Goal: Task Accomplishment & Management: Use online tool/utility

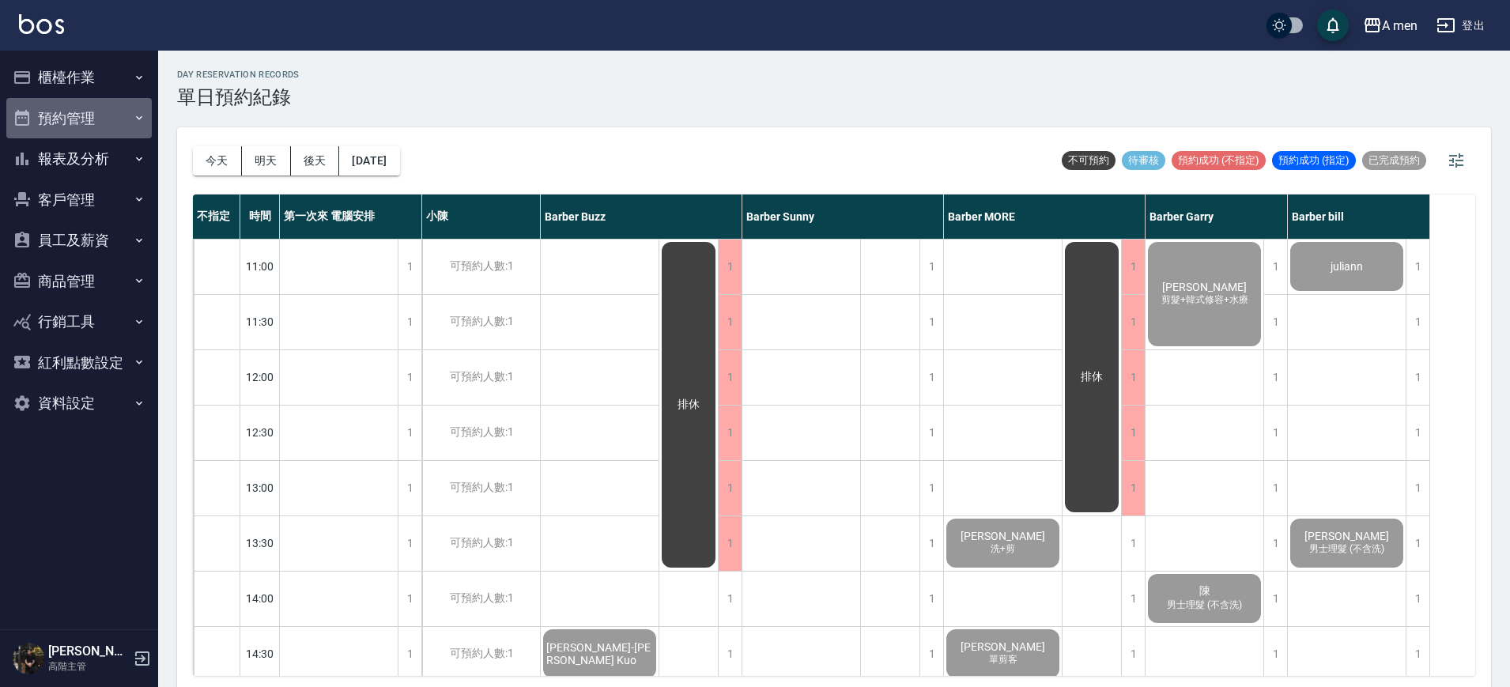
click at [55, 123] on button "預約管理" at bounding box center [78, 118] width 145 height 41
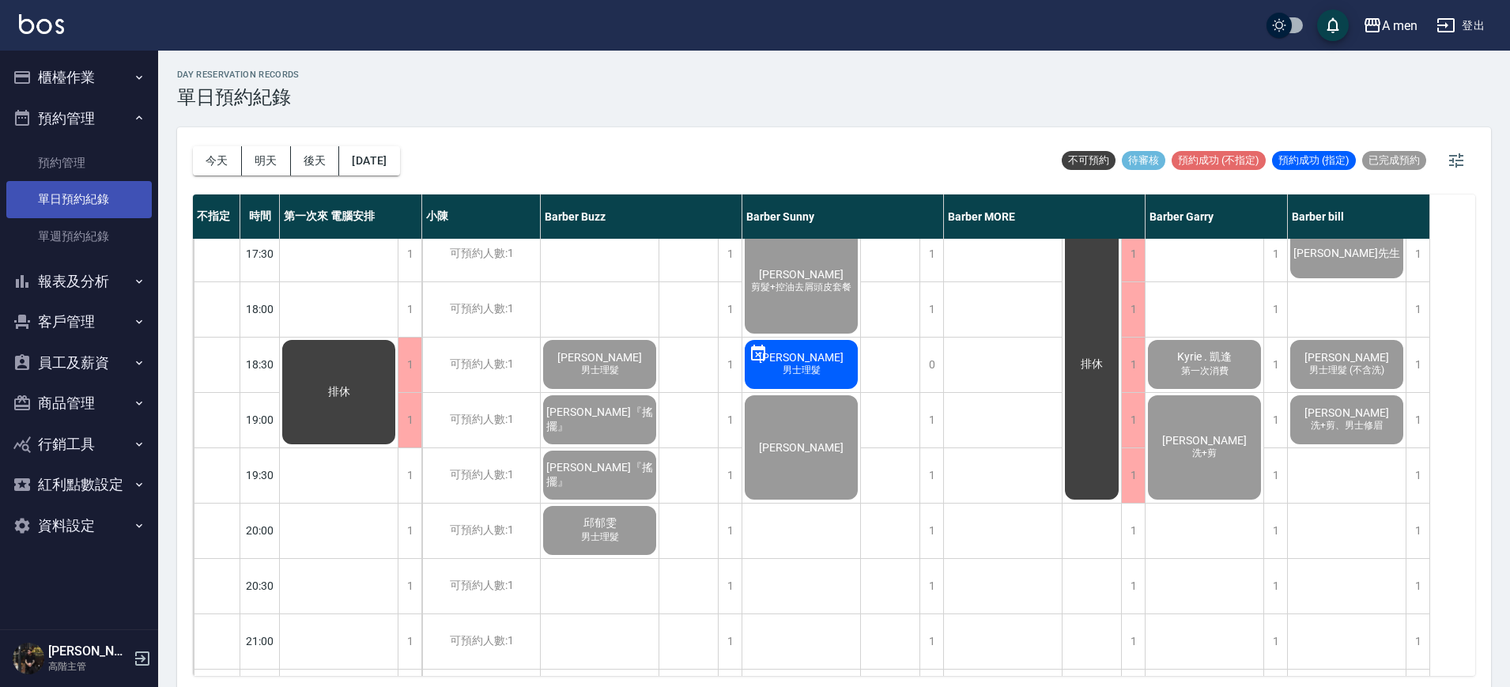
click at [79, 189] on link "單日預約紀錄" at bounding box center [78, 199] width 145 height 36
click at [251, 168] on button "明天" at bounding box center [266, 160] width 49 height 29
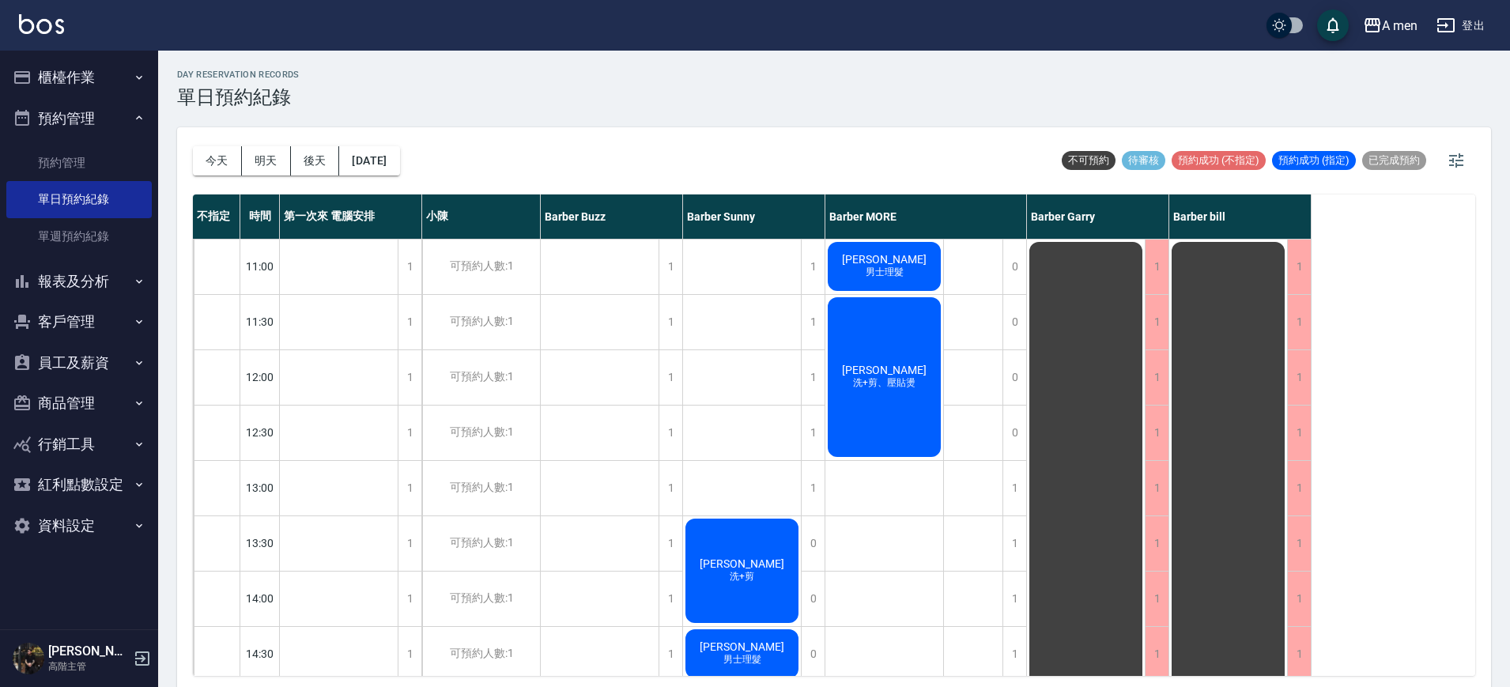
scroll to position [5, 0]
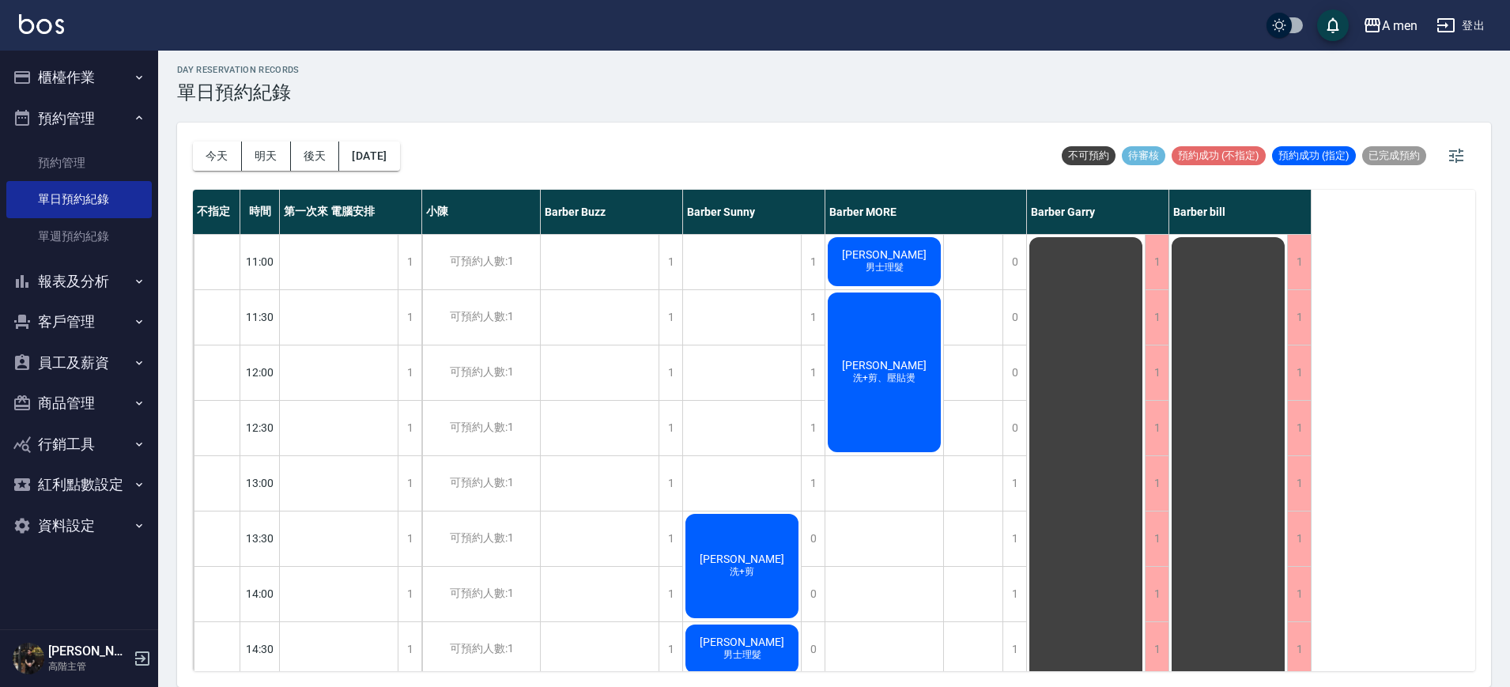
click at [896, 353] on div "[PERSON_NAME] 洗+剪、壓貼燙" at bounding box center [884, 372] width 118 height 164
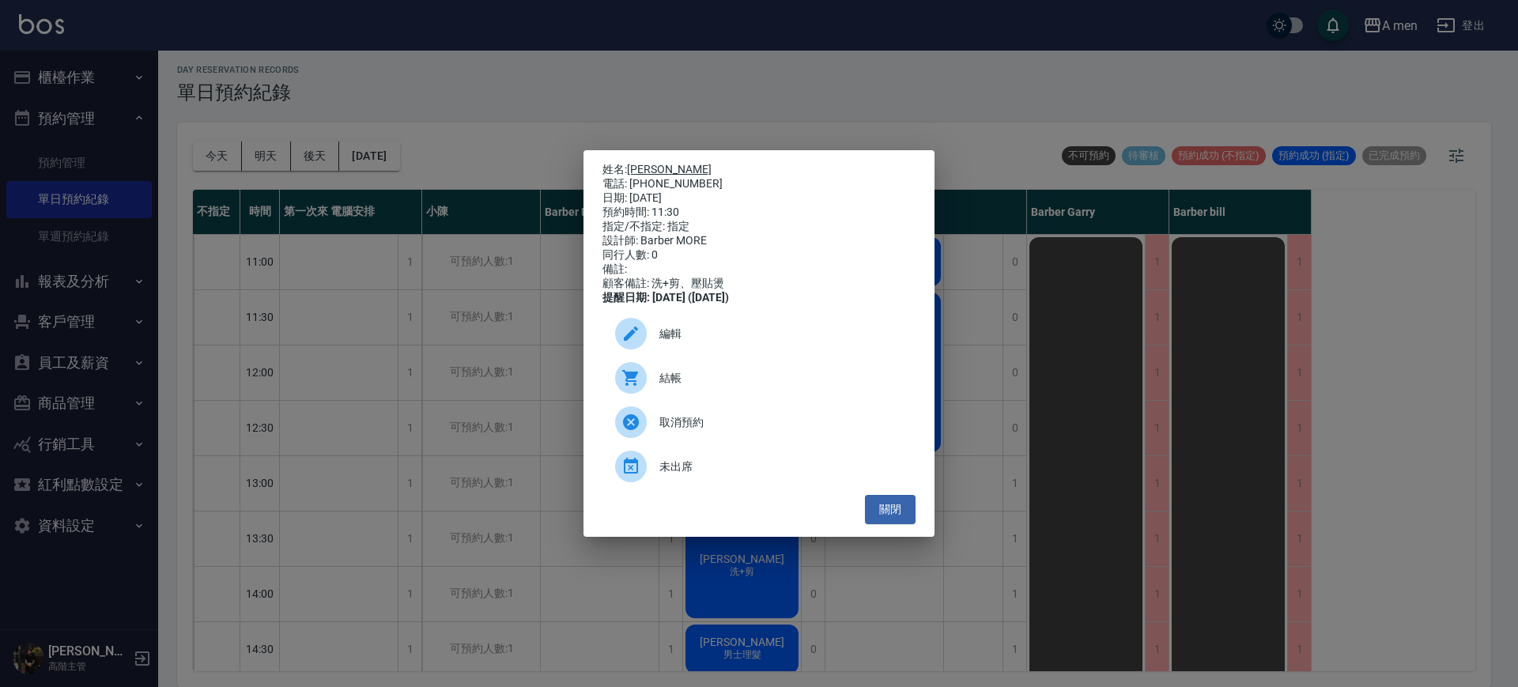
click at [653, 163] on link "[PERSON_NAME]" at bounding box center [669, 169] width 85 height 13
click at [904, 520] on button "關閉" at bounding box center [890, 509] width 51 height 29
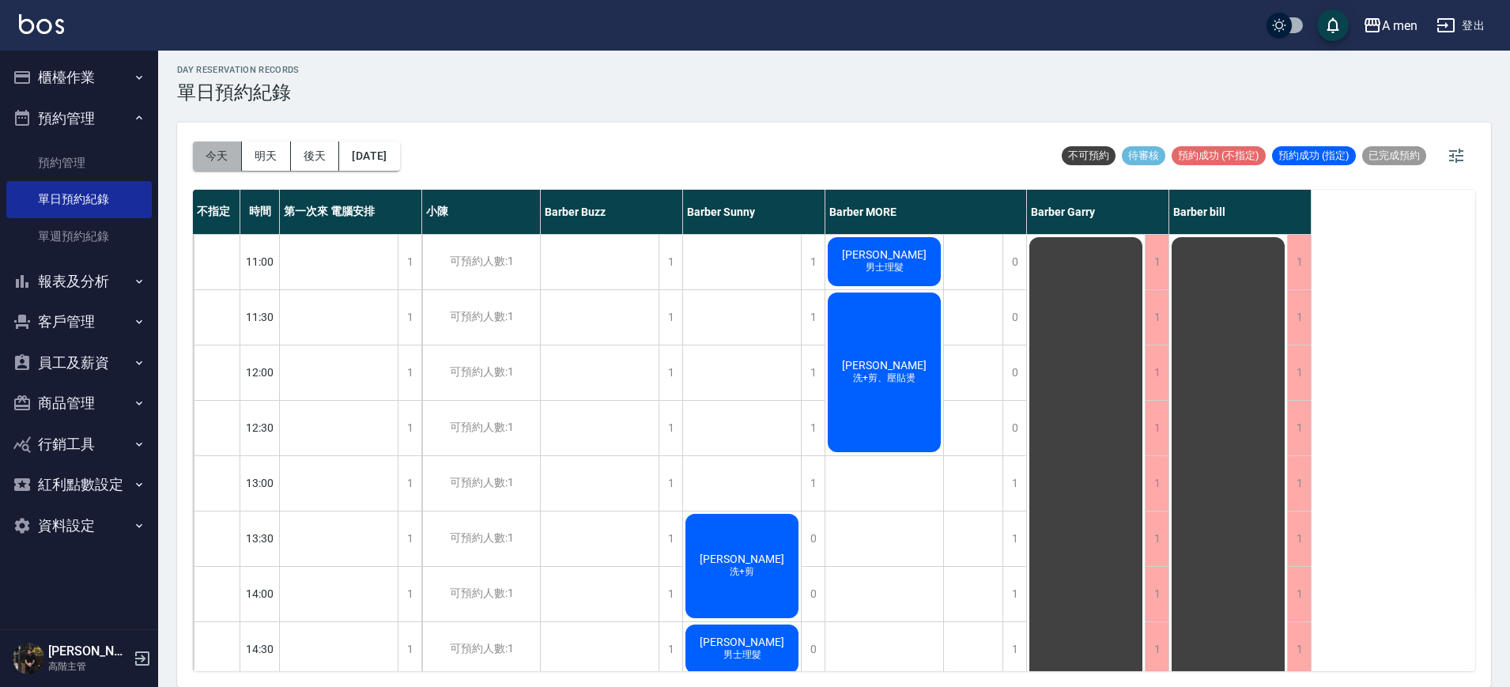
click at [201, 147] on button "今天" at bounding box center [217, 155] width 49 height 29
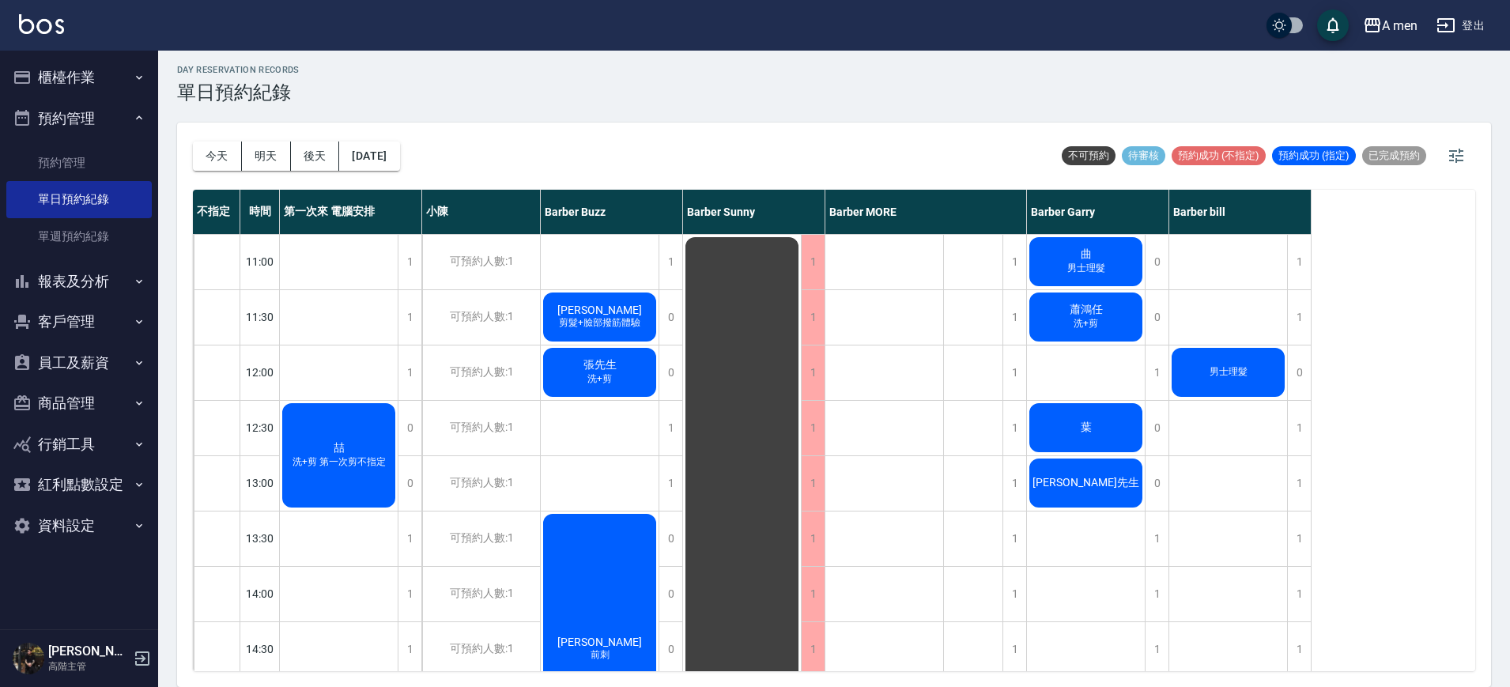
scroll to position [194, 0]
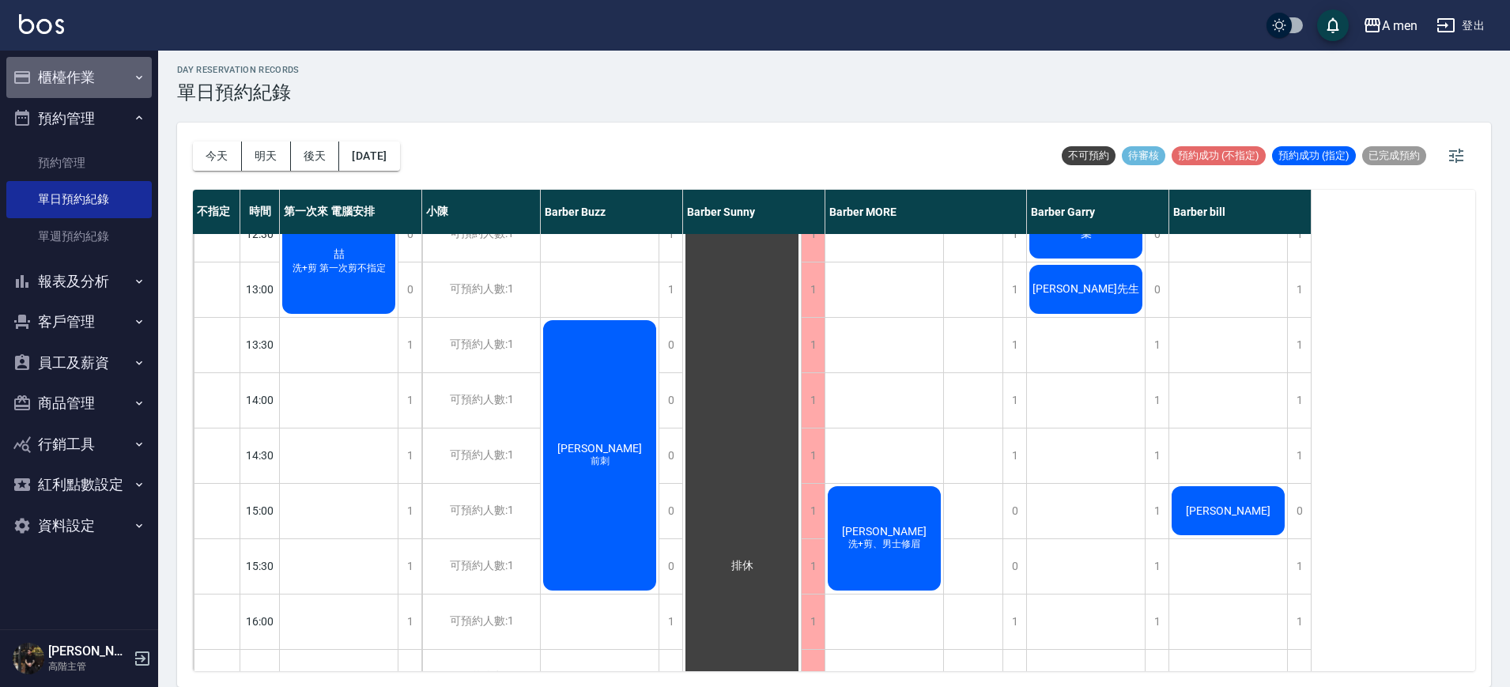
click at [77, 90] on button "櫃檯作業" at bounding box center [78, 77] width 145 height 41
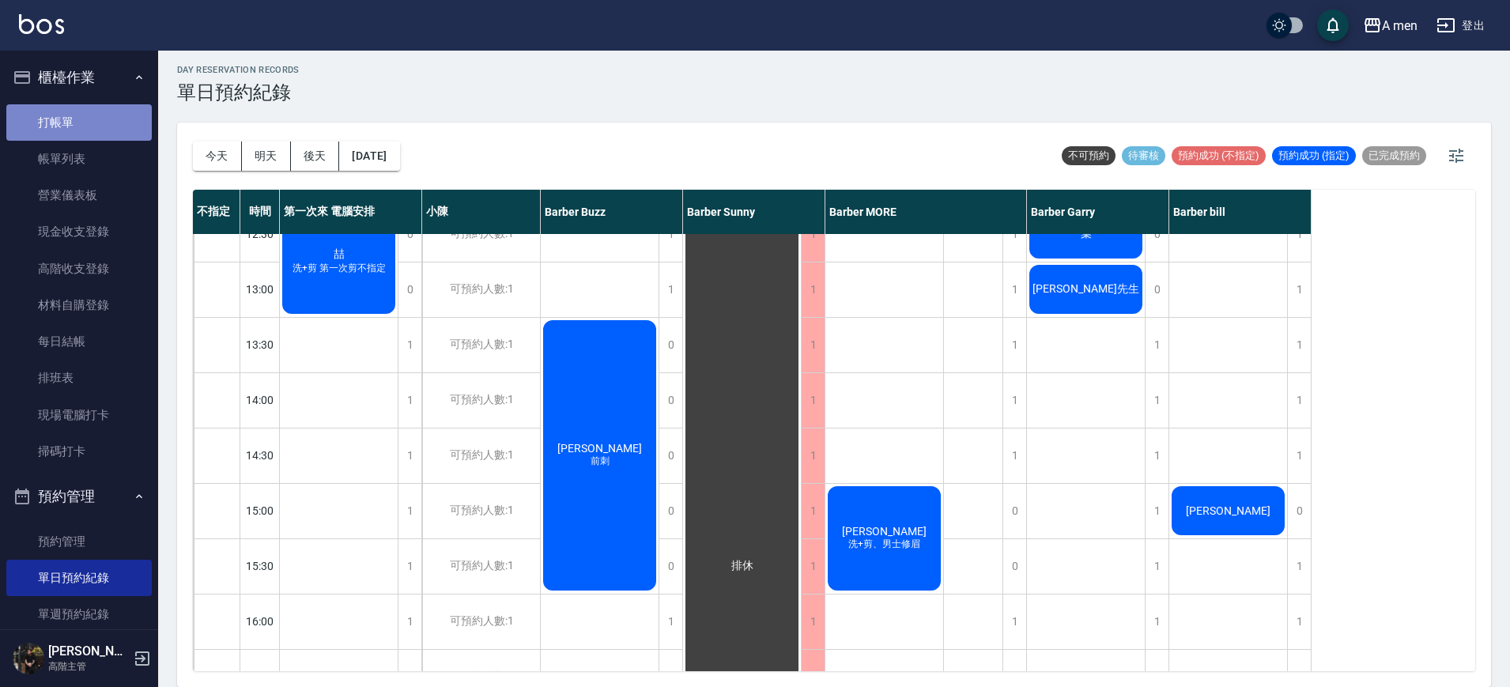
click at [82, 114] on link "打帳單" at bounding box center [78, 122] width 145 height 36
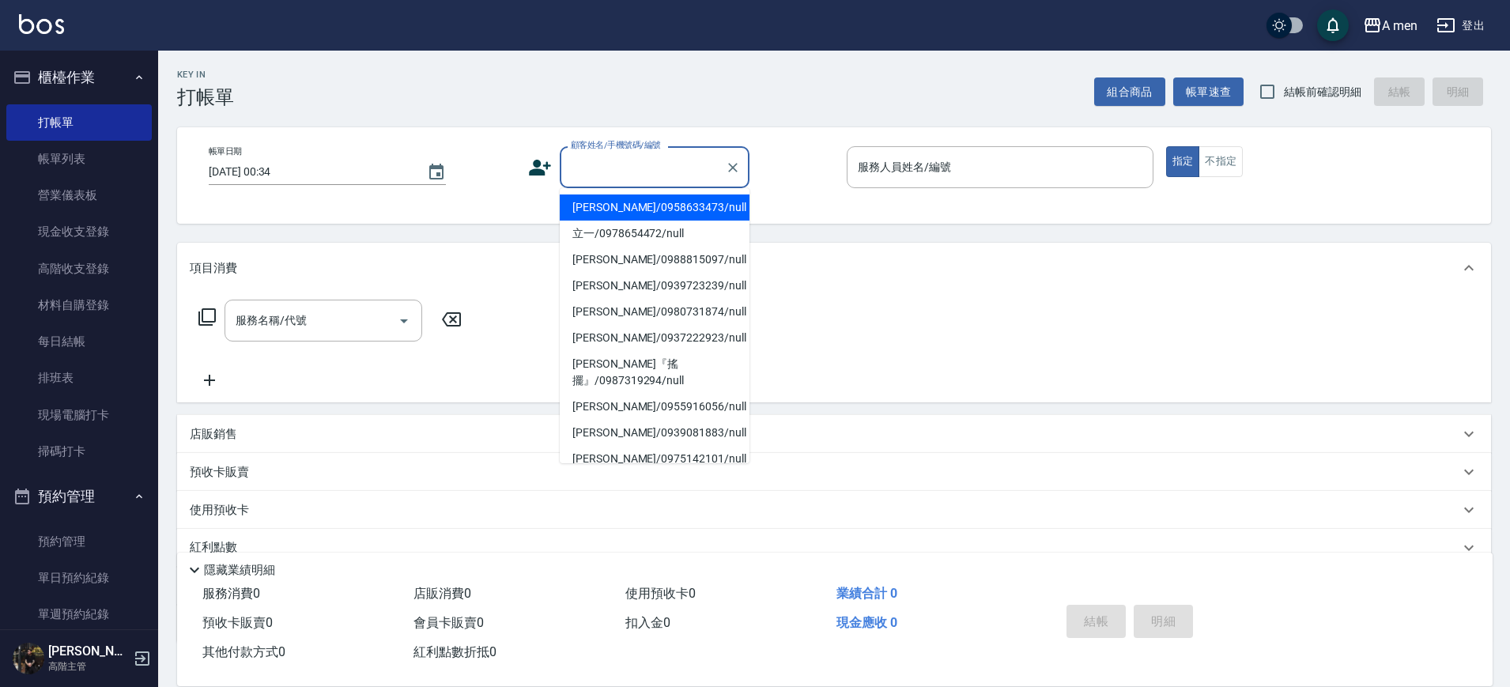
click at [635, 168] on input "顧客姓名/手機號碼/編號" at bounding box center [643, 167] width 152 height 28
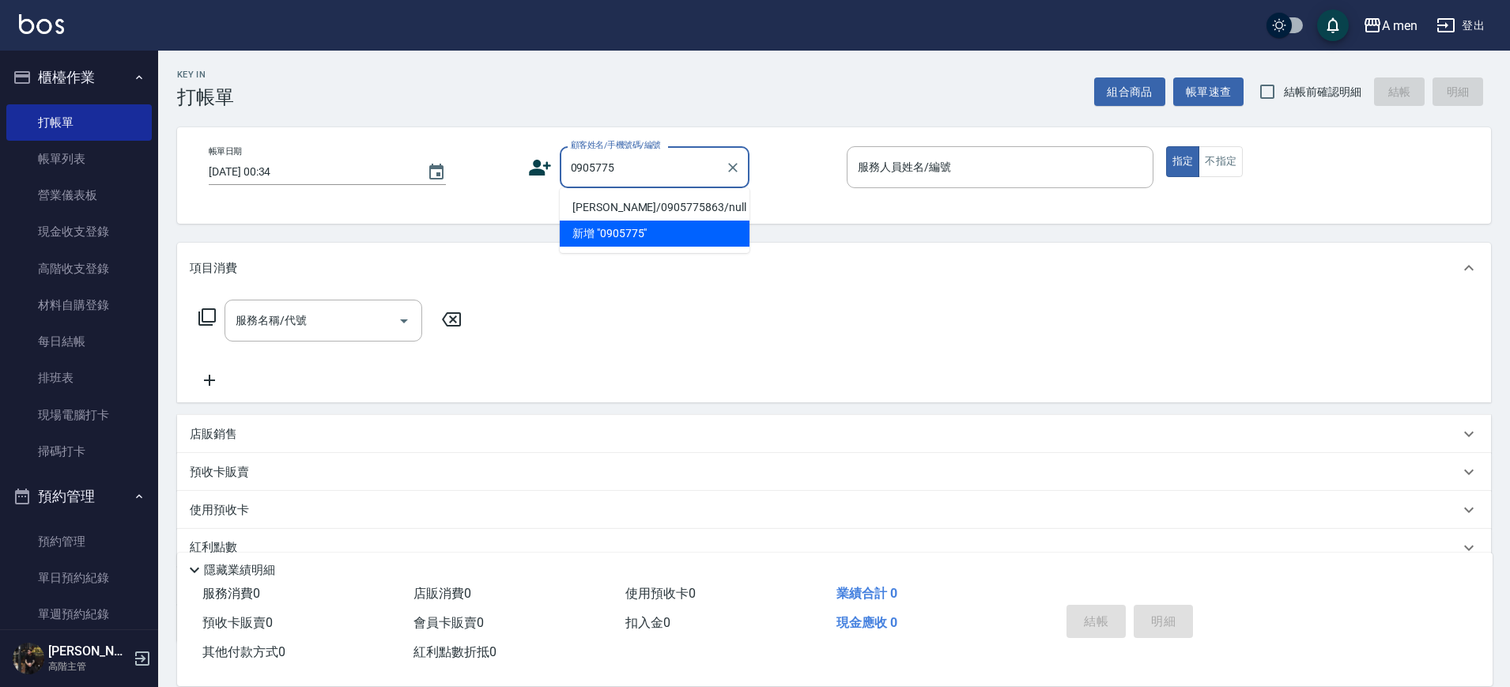
click at [643, 204] on li "[PERSON_NAME]/0905775863/null" at bounding box center [655, 207] width 190 height 26
type input "[PERSON_NAME]/0905775863/null"
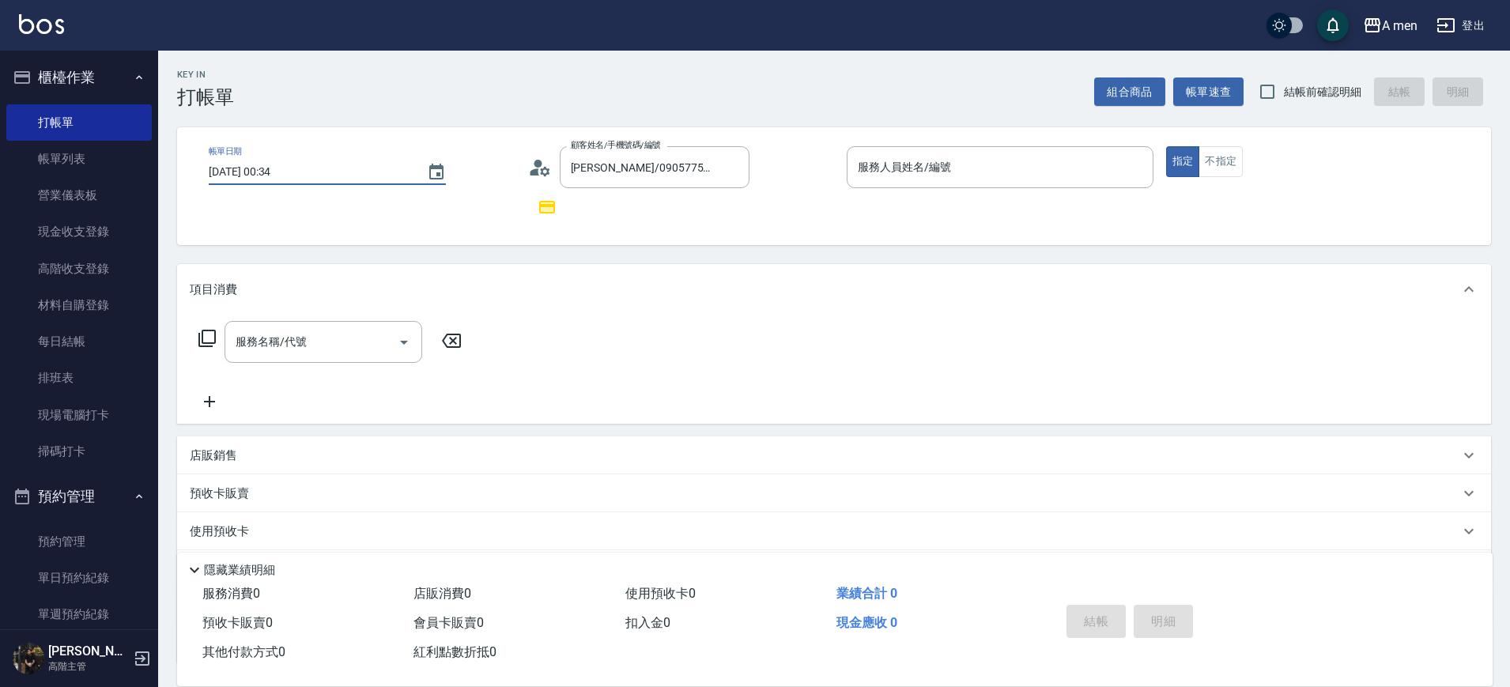
click at [406, 172] on input "[DATE] 00:34" at bounding box center [310, 172] width 202 height 26
click at [437, 168] on icon "Choose date, selected date is 2025-10-08" at bounding box center [436, 172] width 14 height 16
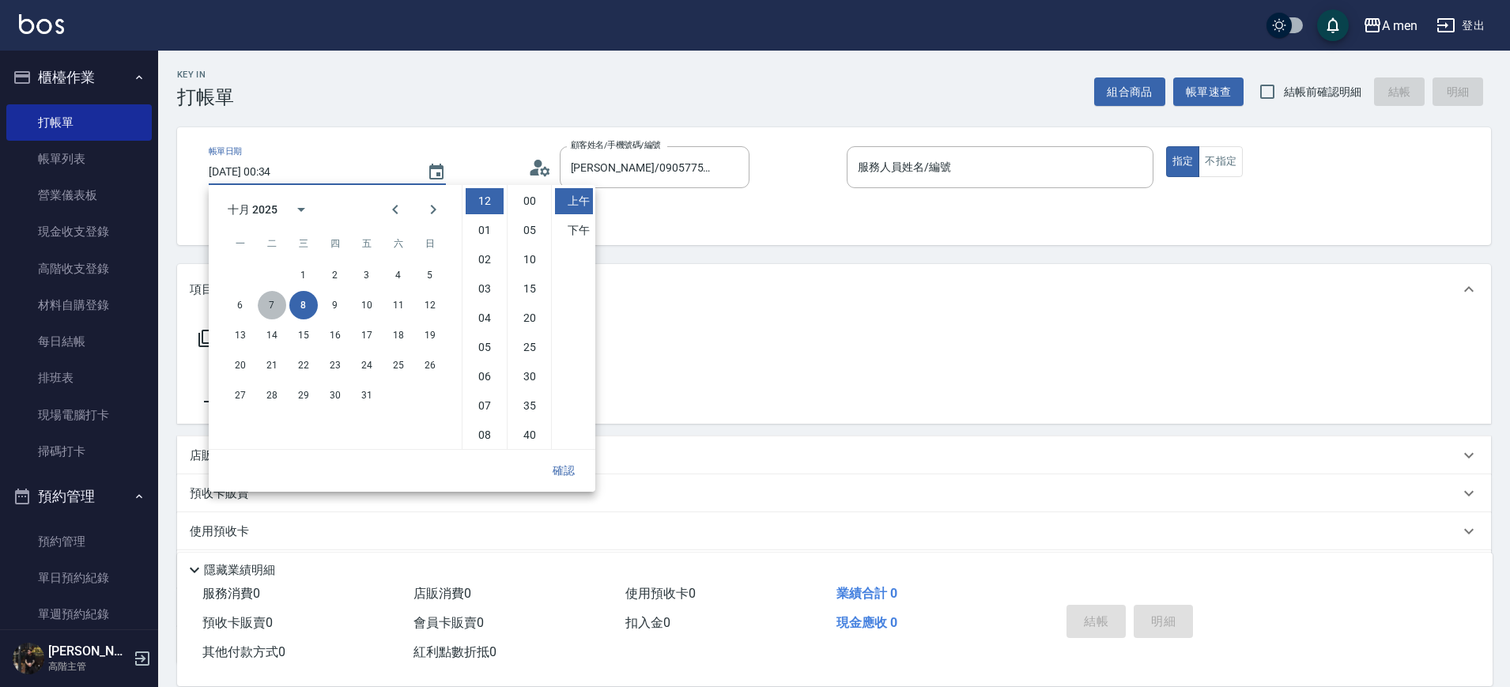
click at [277, 303] on button "7" at bounding box center [272, 305] width 28 height 28
type input "[DATE] 00:34"
drag, startPoint x: 937, startPoint y: 214, endPoint x: 961, endPoint y: 171, distance: 49.9
click at [961, 171] on div "帳單日期 [DATE] 00:34 顧客姓名/手機號碼/編號 [PERSON_NAME]/0905775863/null 顧客姓名/手機號碼/編號 服務人員姓…" at bounding box center [834, 186] width 1276 height 80
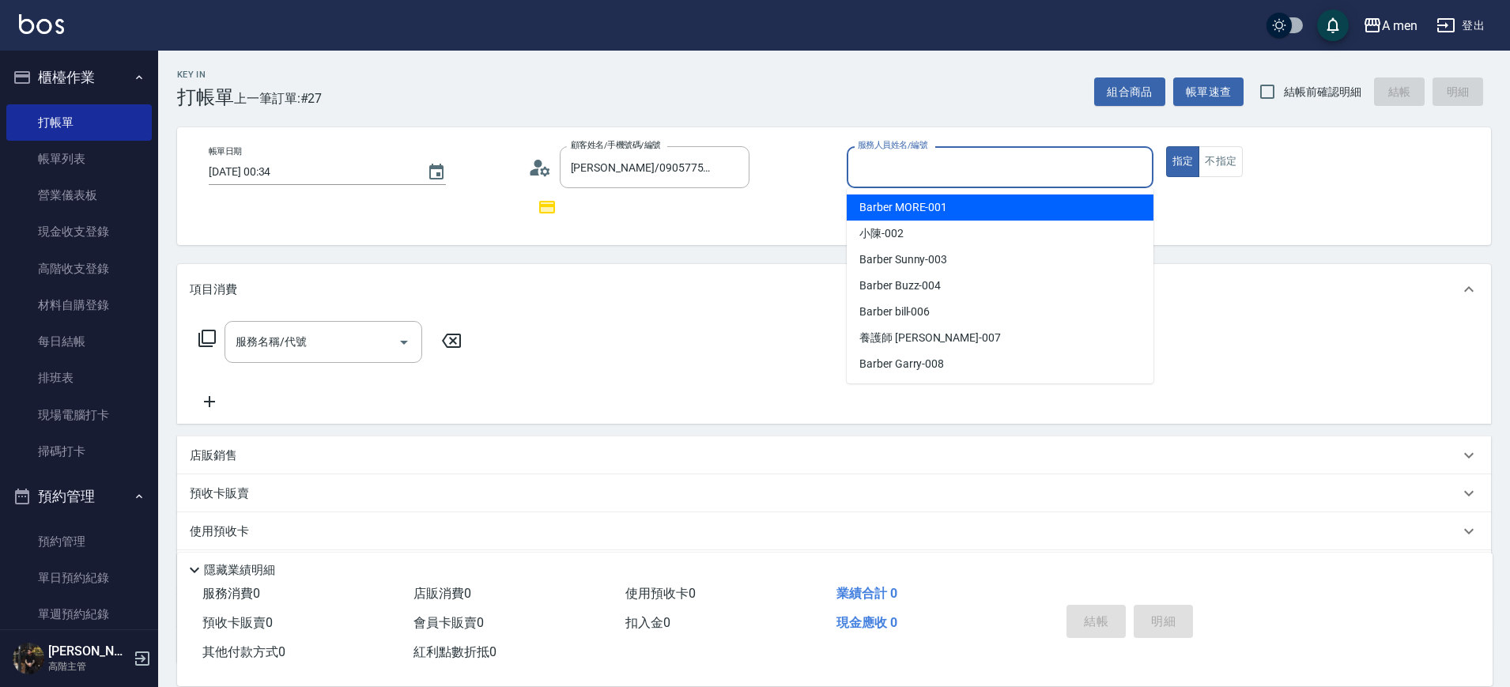
click at [961, 171] on input "服務人員姓名/編號" at bounding box center [1000, 167] width 292 height 28
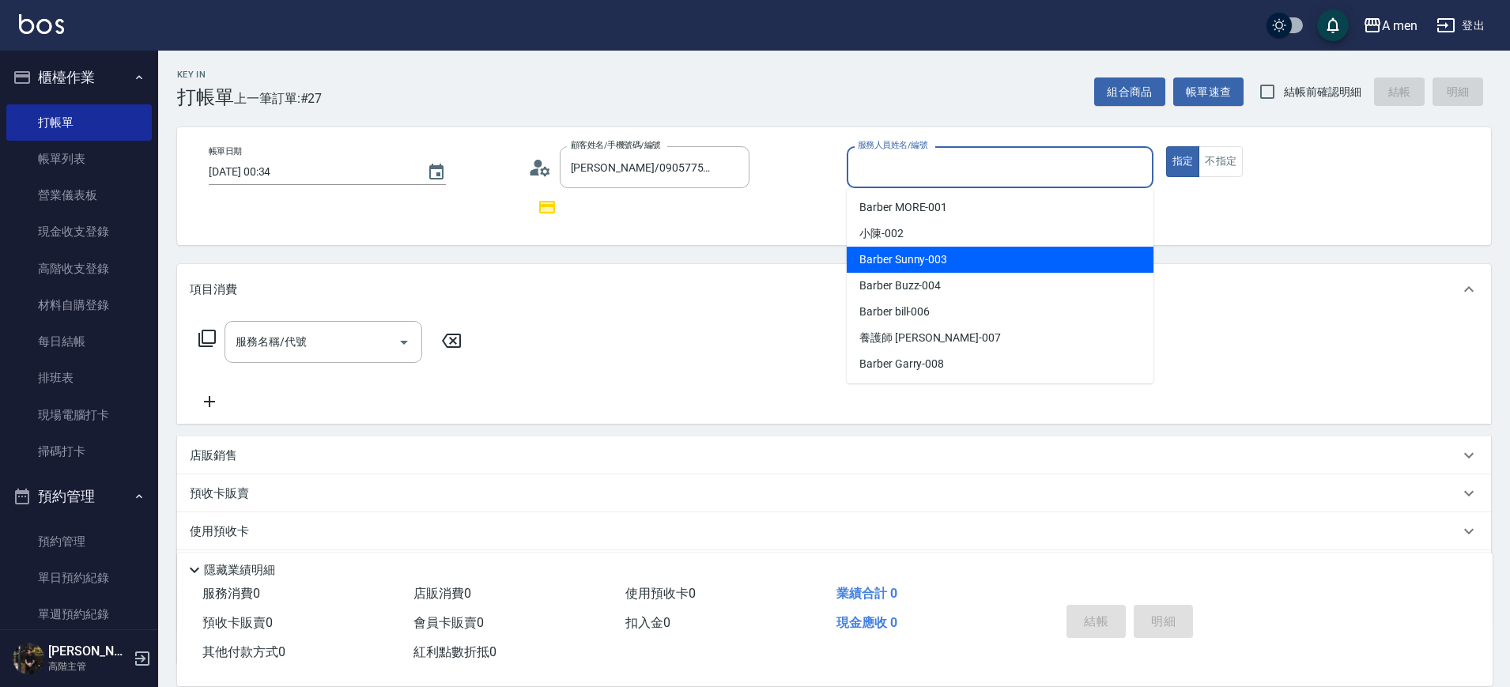
click at [895, 262] on span "Barber Sunny -003" at bounding box center [903, 259] width 88 height 17
type input "Barber Sunny -003"
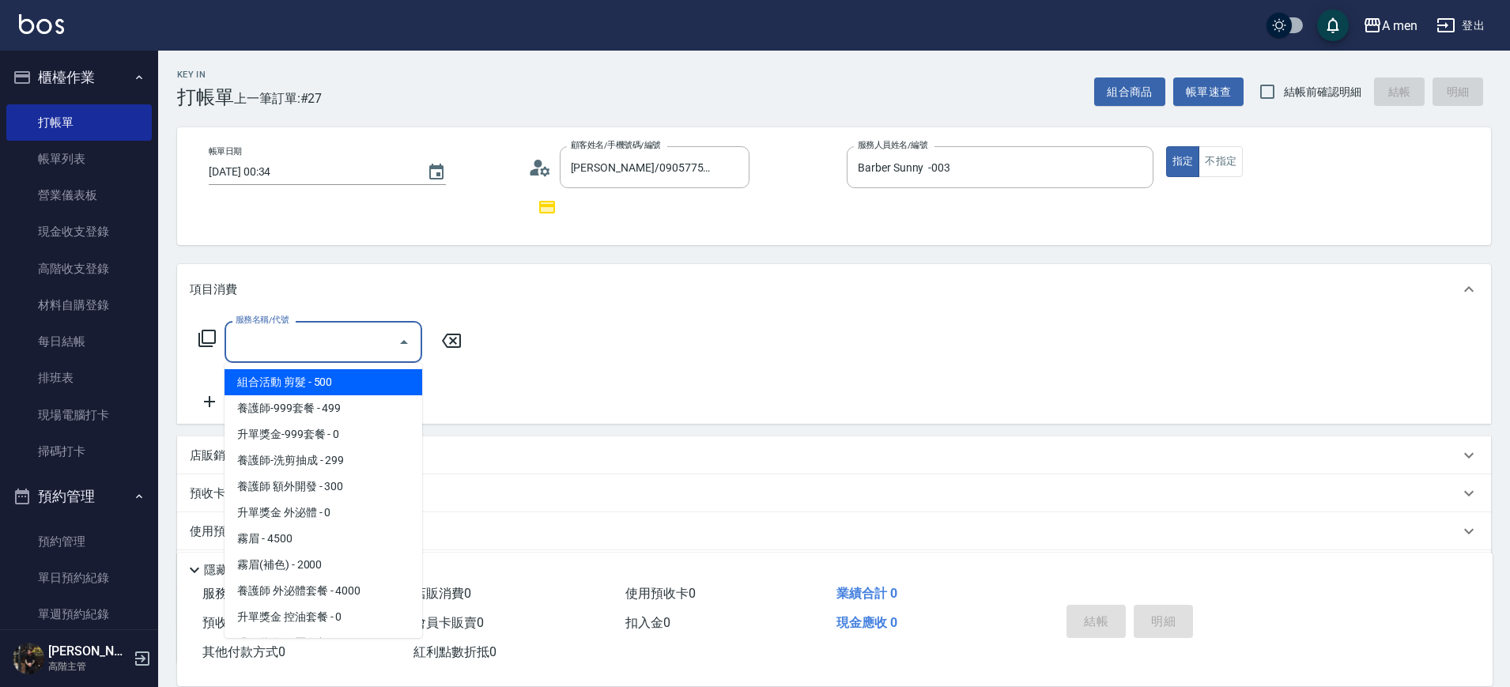
click at [323, 341] on input "服務名稱/代號" at bounding box center [312, 342] width 160 height 28
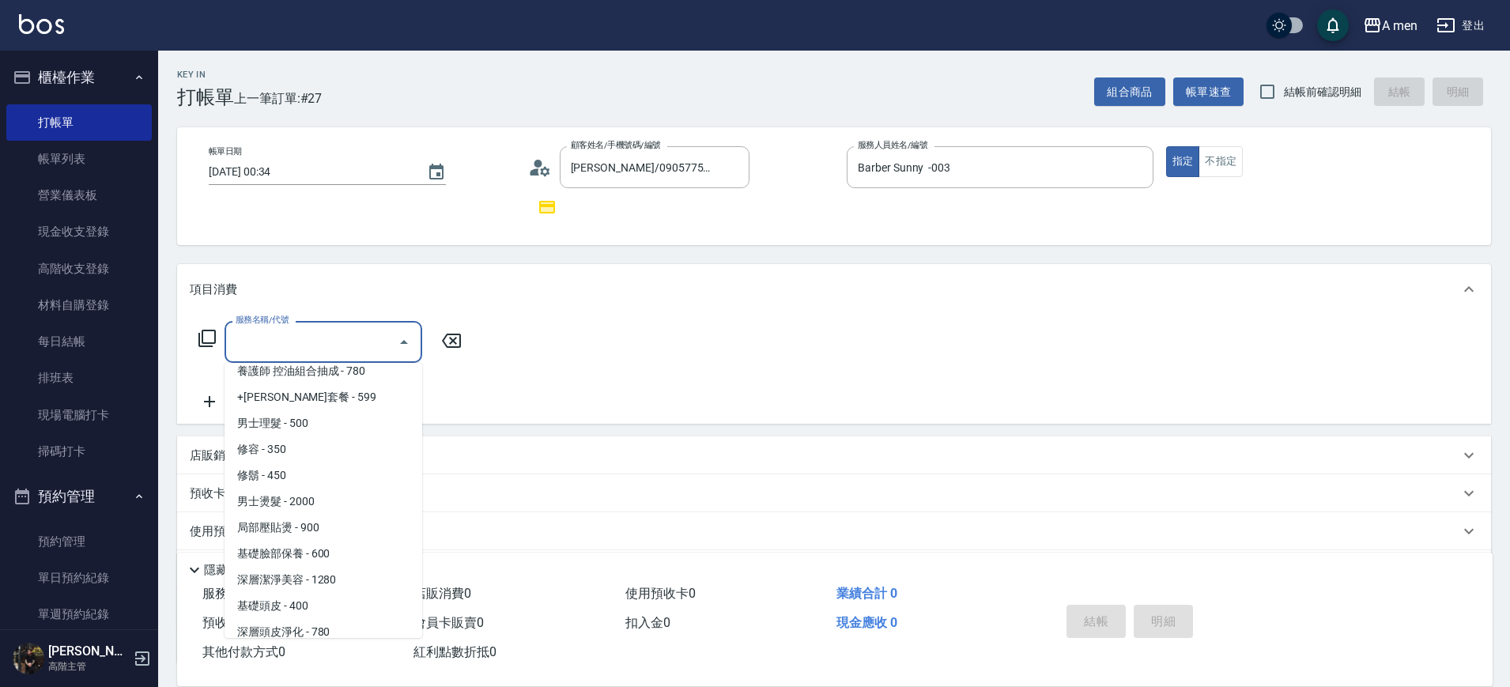
scroll to position [326, 0]
click at [345, 443] on span "男士理髮 - 500" at bounding box center [323, 447] width 198 height 26
type input "男士理髮(A01)"
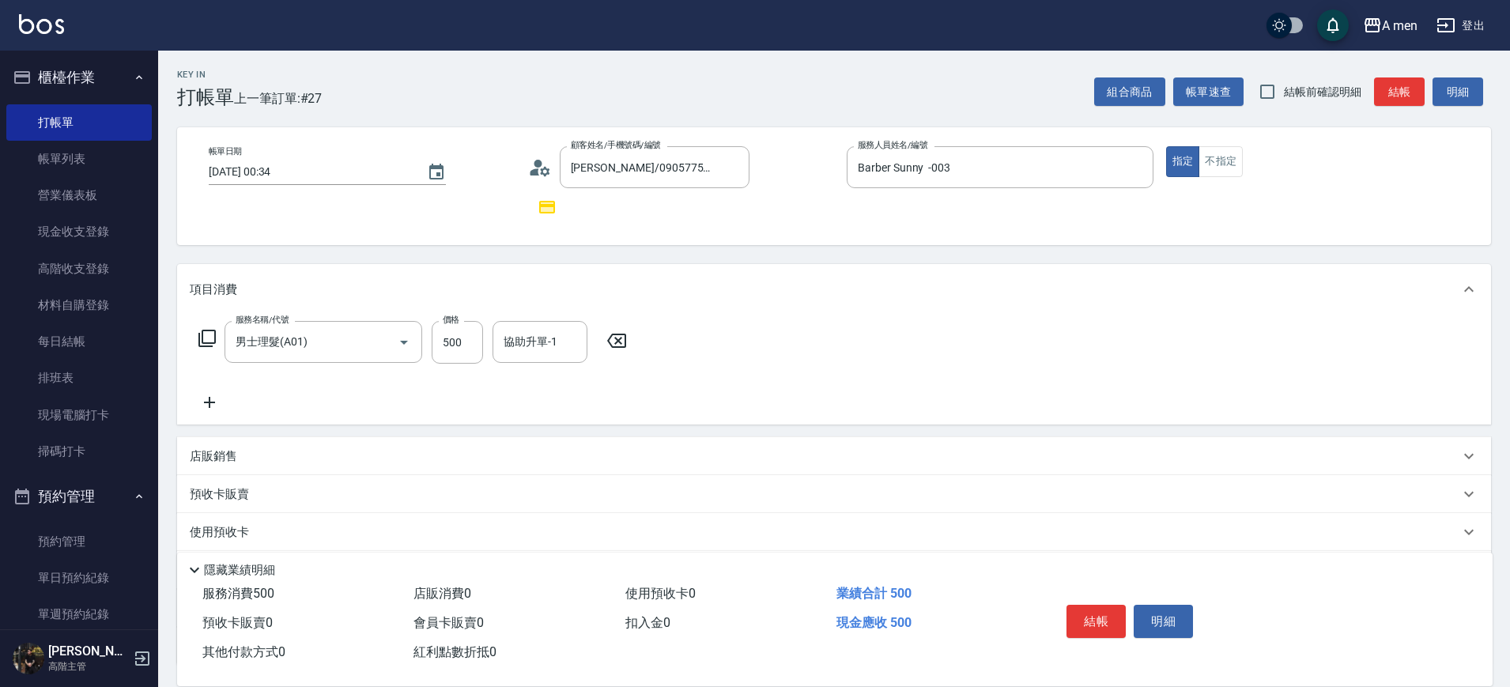
click at [204, 399] on icon at bounding box center [210, 402] width 40 height 19
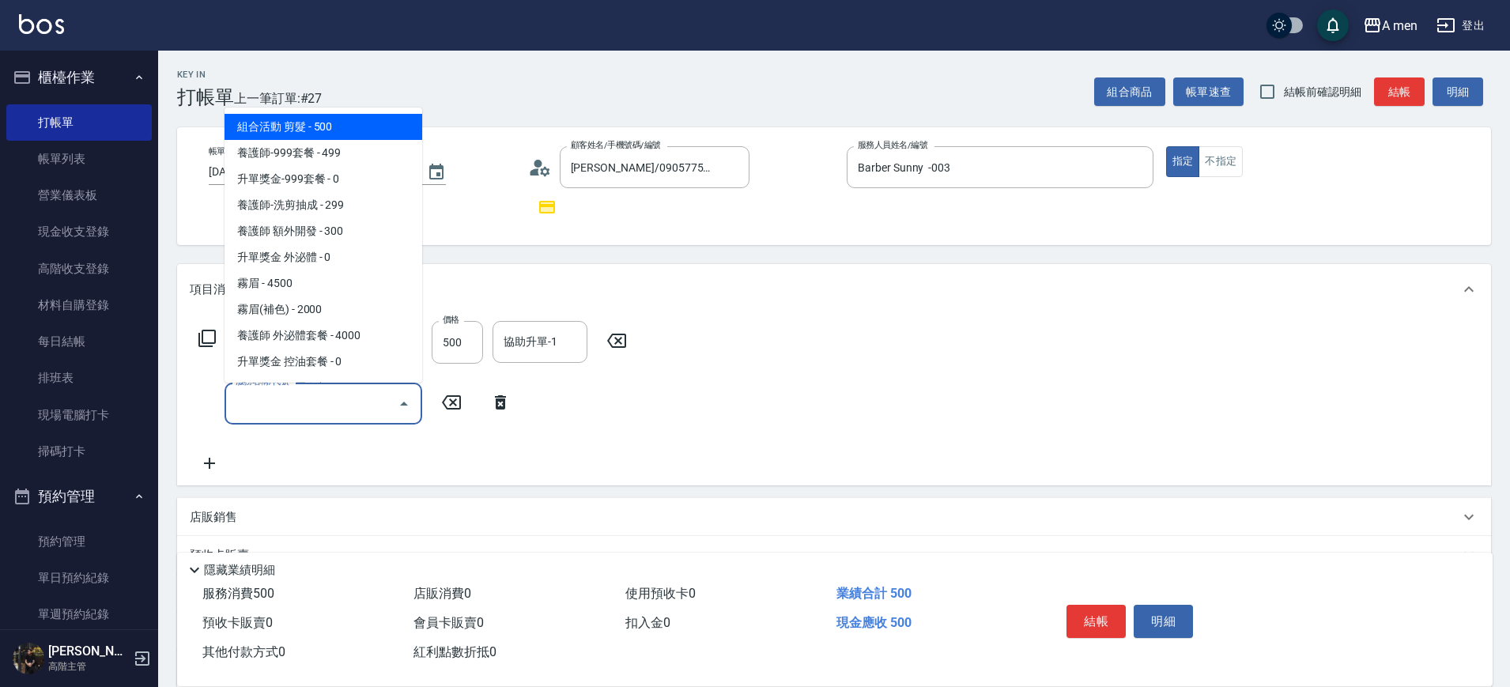
click at [296, 409] on input "服務名稱/代號" at bounding box center [312, 404] width 160 height 28
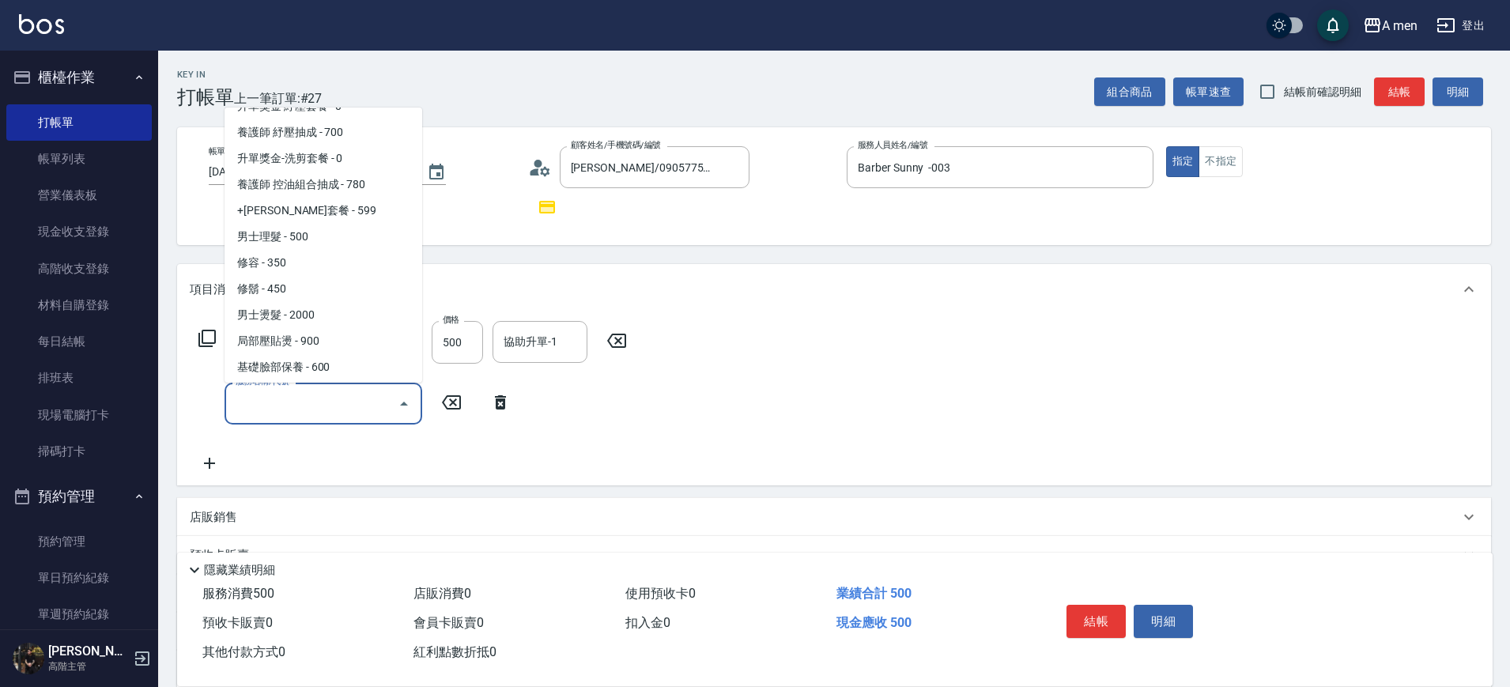
scroll to position [293, 0]
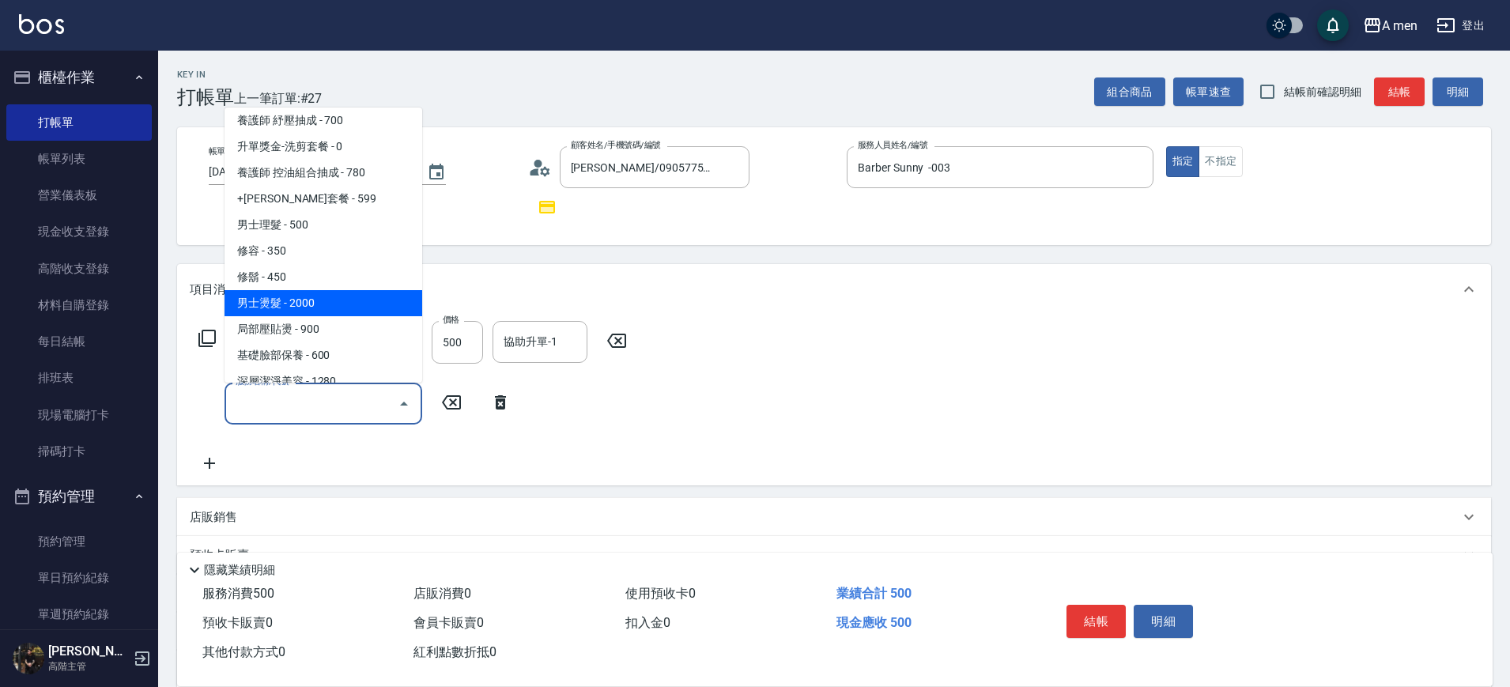
click at [380, 300] on span "男士燙髮 - 2000" at bounding box center [323, 303] width 198 height 26
type input "男士燙髮(B01)"
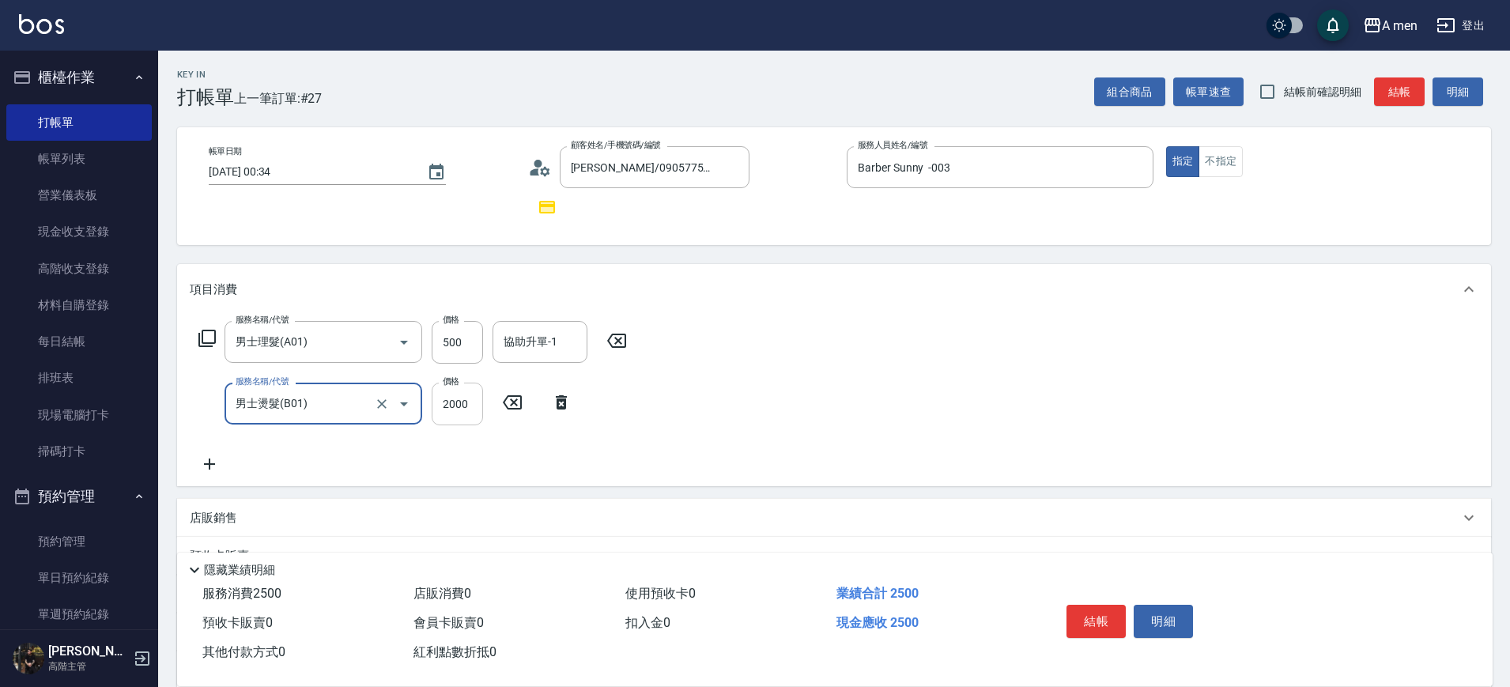
click at [454, 406] on input "2000" at bounding box center [457, 404] width 51 height 43
type input "1000"
click at [696, 488] on div "項目消費 服務名稱/代號 男士理髮(A01) 服務名稱/代號 價格 500 價格 協助升單-1 協助升單-1 服務名稱/代號 男士燙髮(B01) 服務名稱/代…" at bounding box center [834, 495] width 1314 height 462
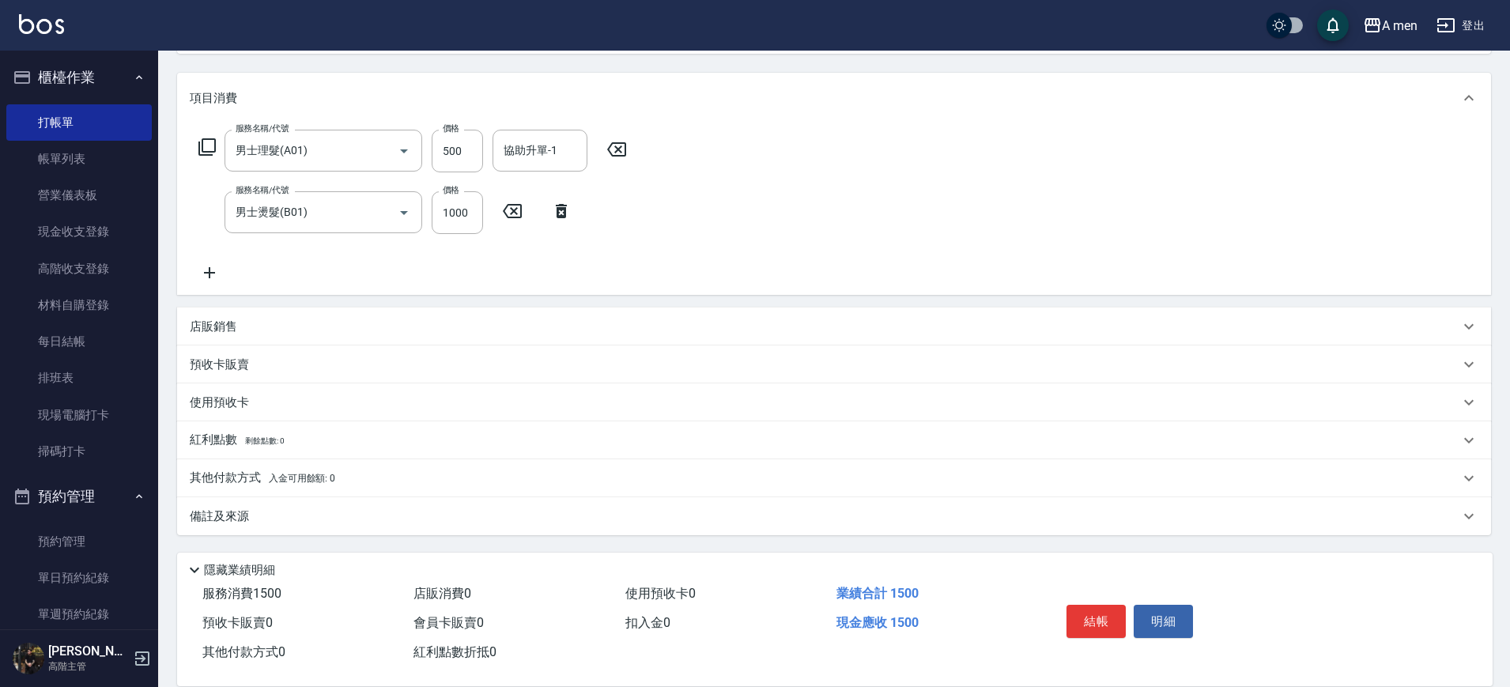
click at [311, 525] on div "備註及來源" at bounding box center [834, 516] width 1314 height 38
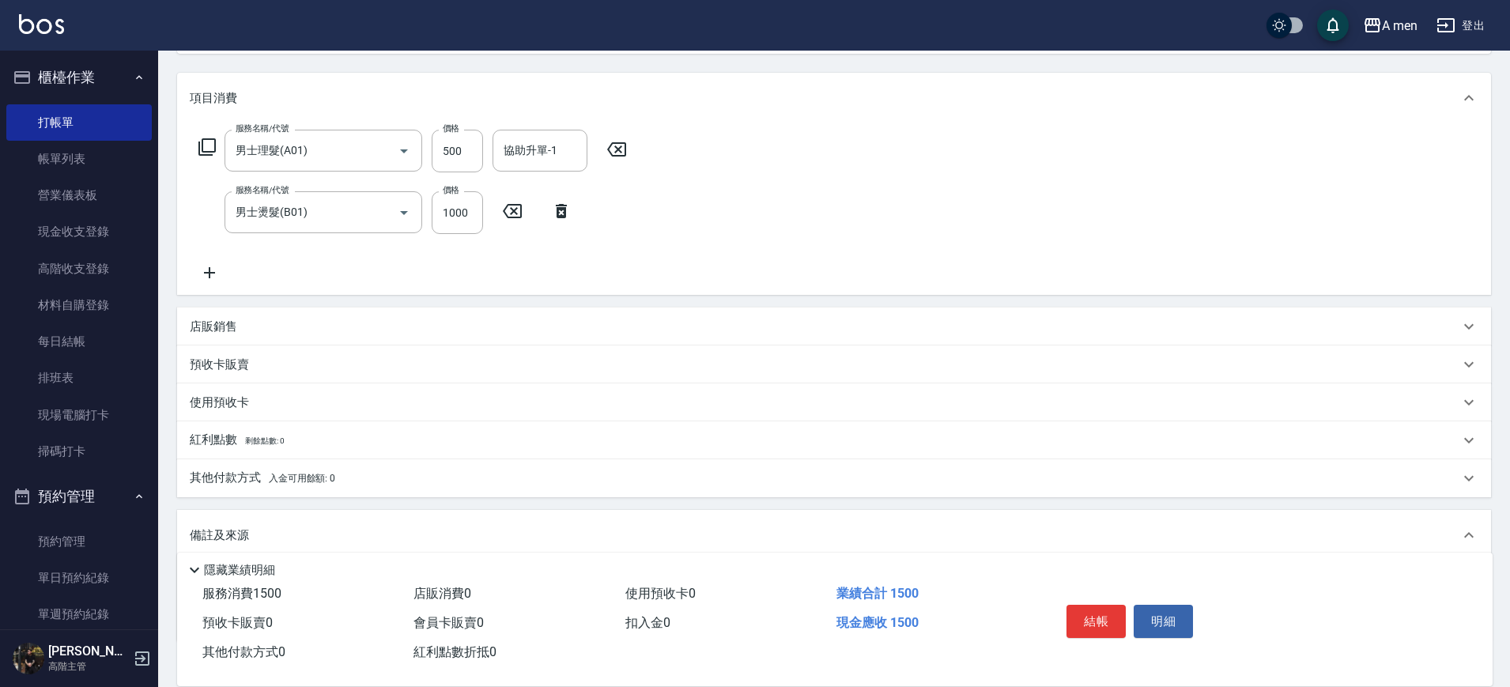
click at [530, 475] on div "其他付款方式 入金可用餘額: 0" at bounding box center [825, 478] width 1270 height 17
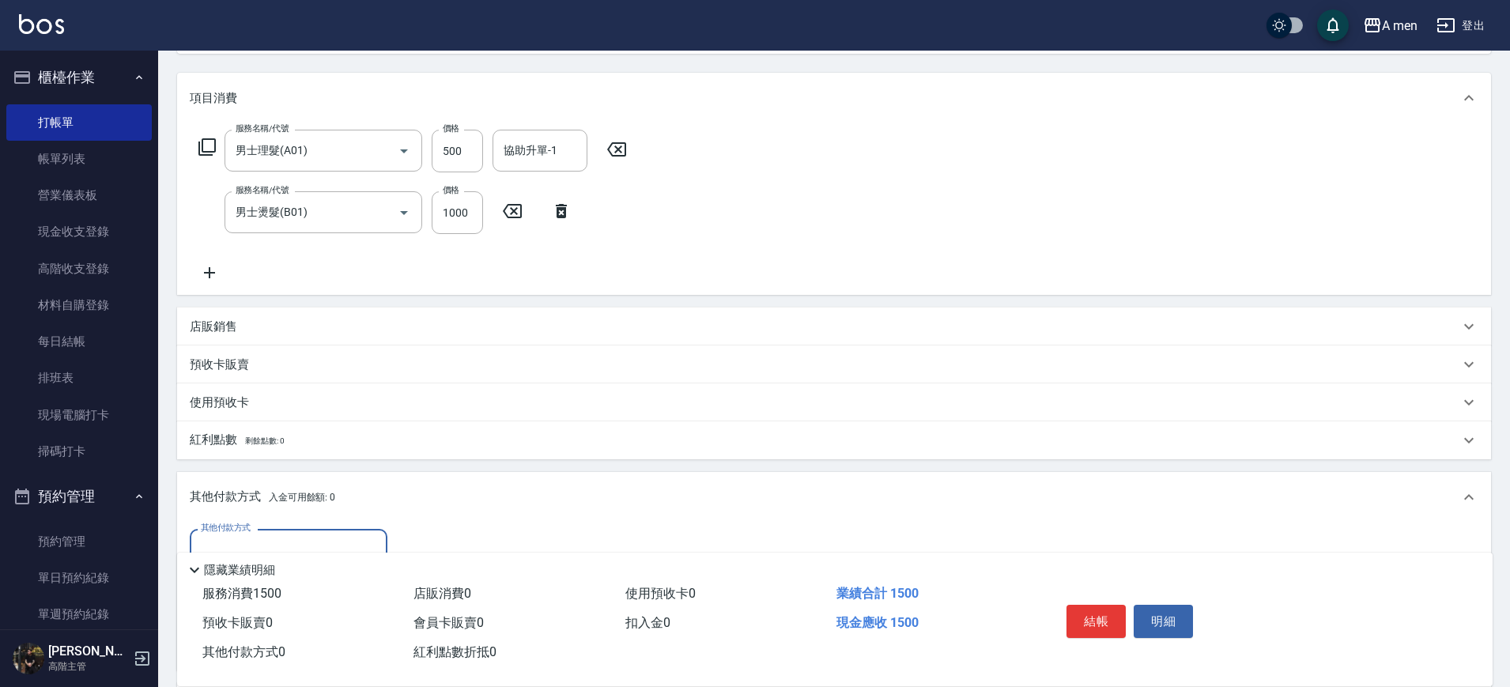
scroll to position [0, 0]
click at [318, 534] on div "其他付款方式" at bounding box center [289, 550] width 198 height 42
click at [249, 630] on span "轉帳" at bounding box center [289, 643] width 198 height 26
type input "轉帳"
click at [441, 533] on input "0" at bounding box center [456, 550] width 119 height 43
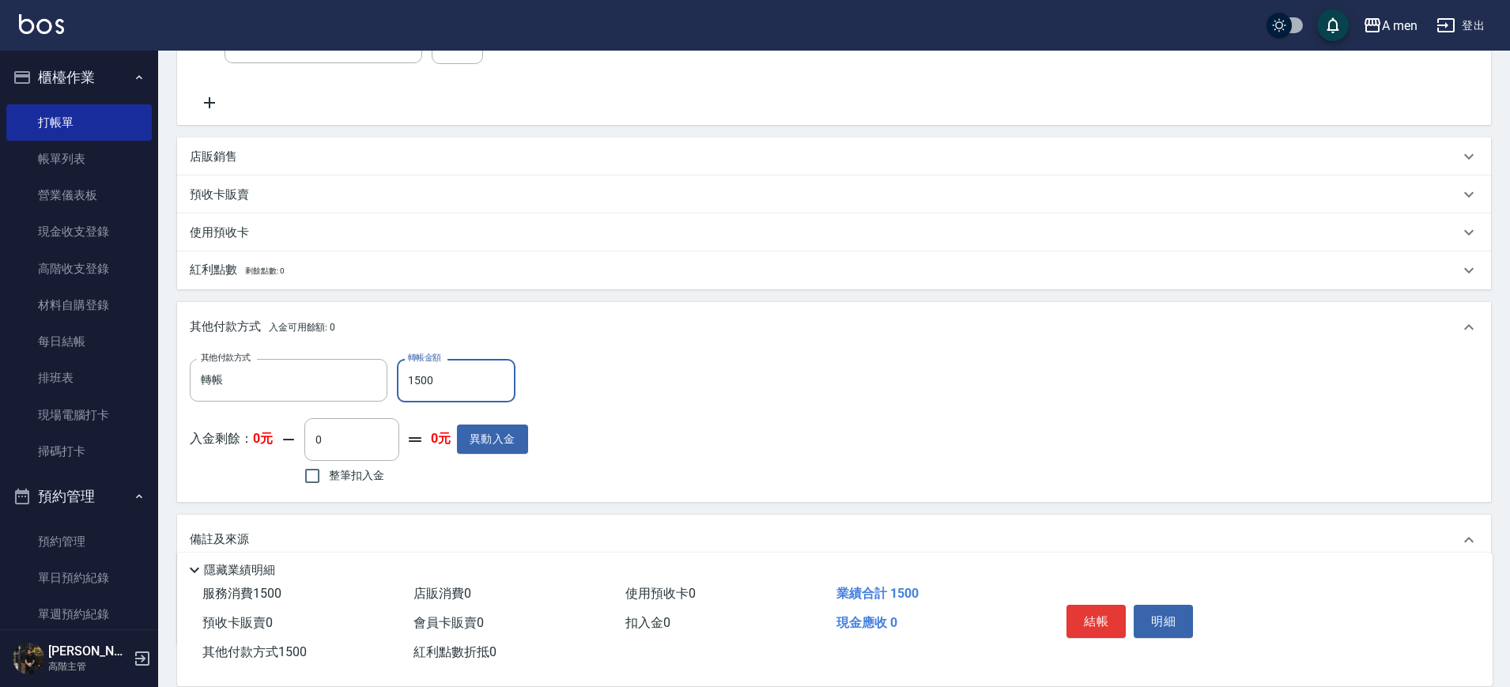
scroll to position [373, 0]
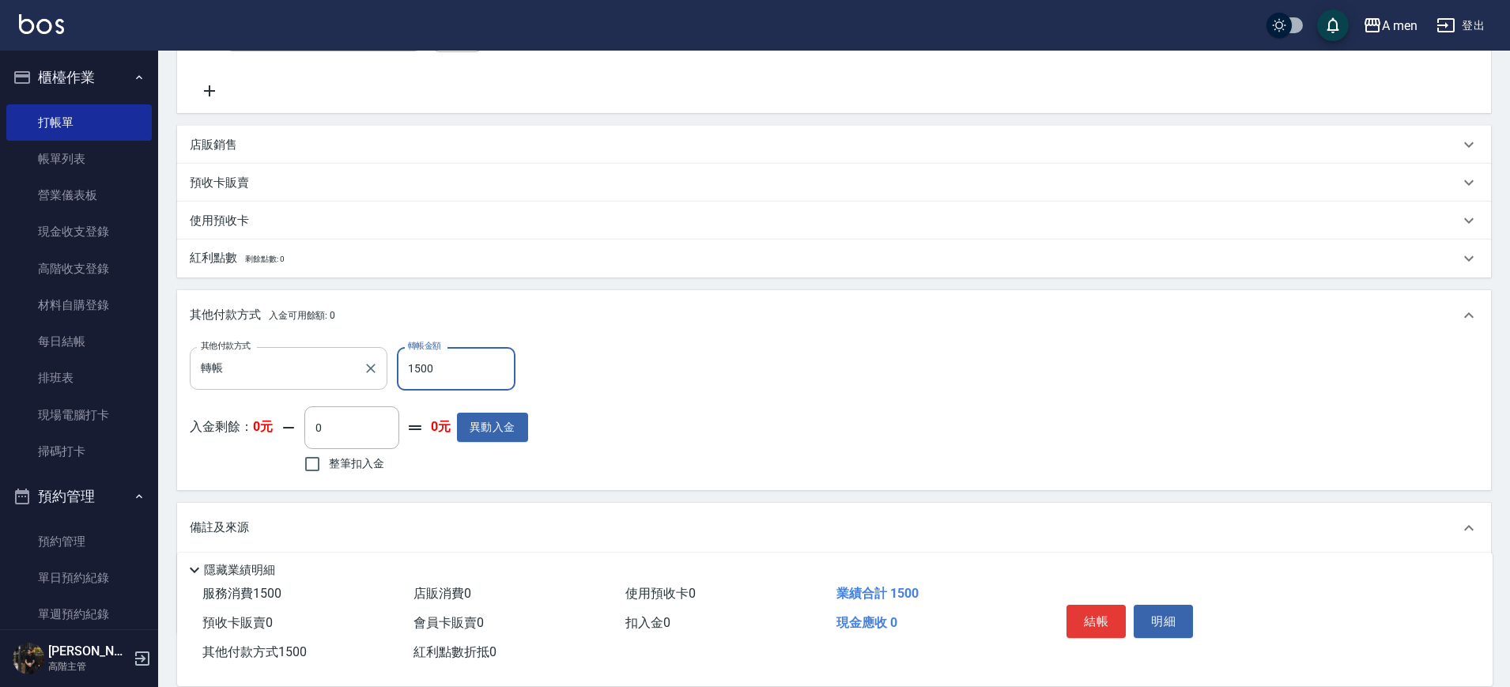
type input "1500"
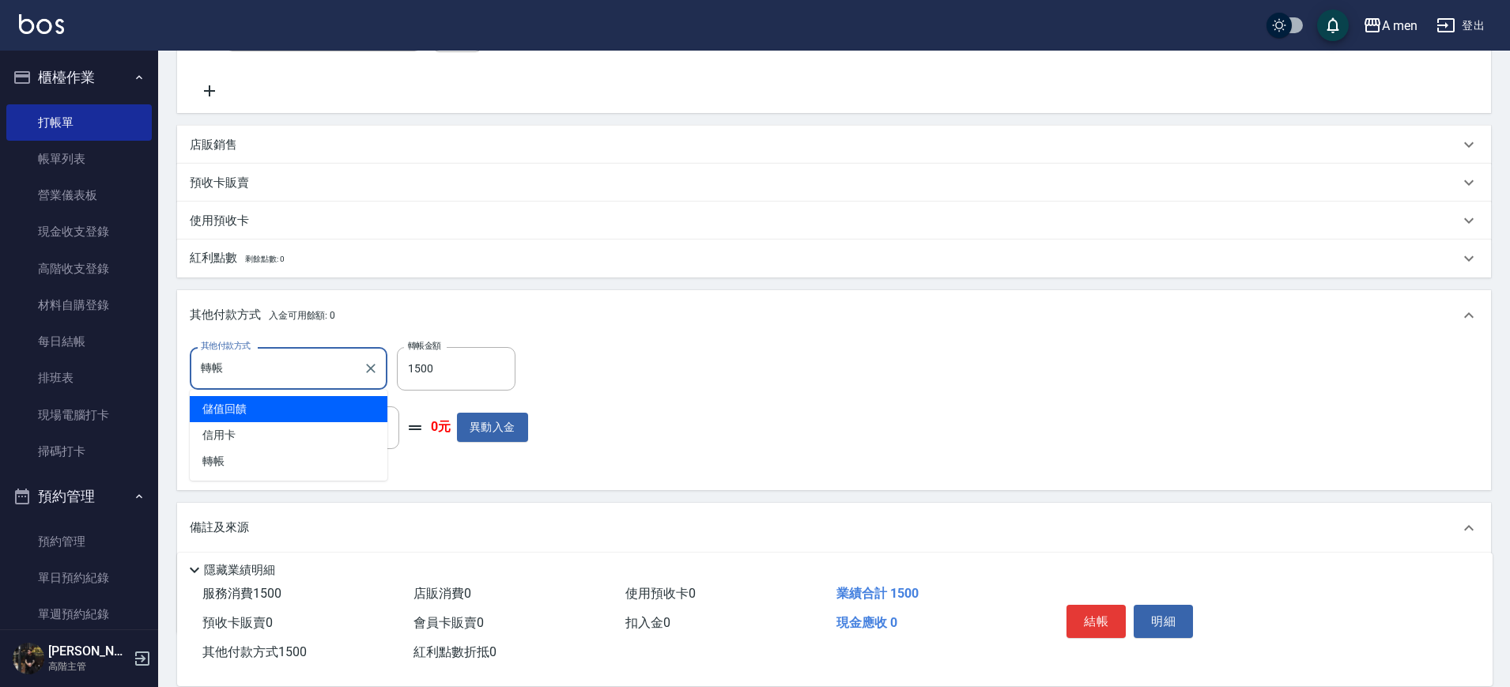
click at [266, 378] on input "轉帳" at bounding box center [277, 368] width 160 height 28
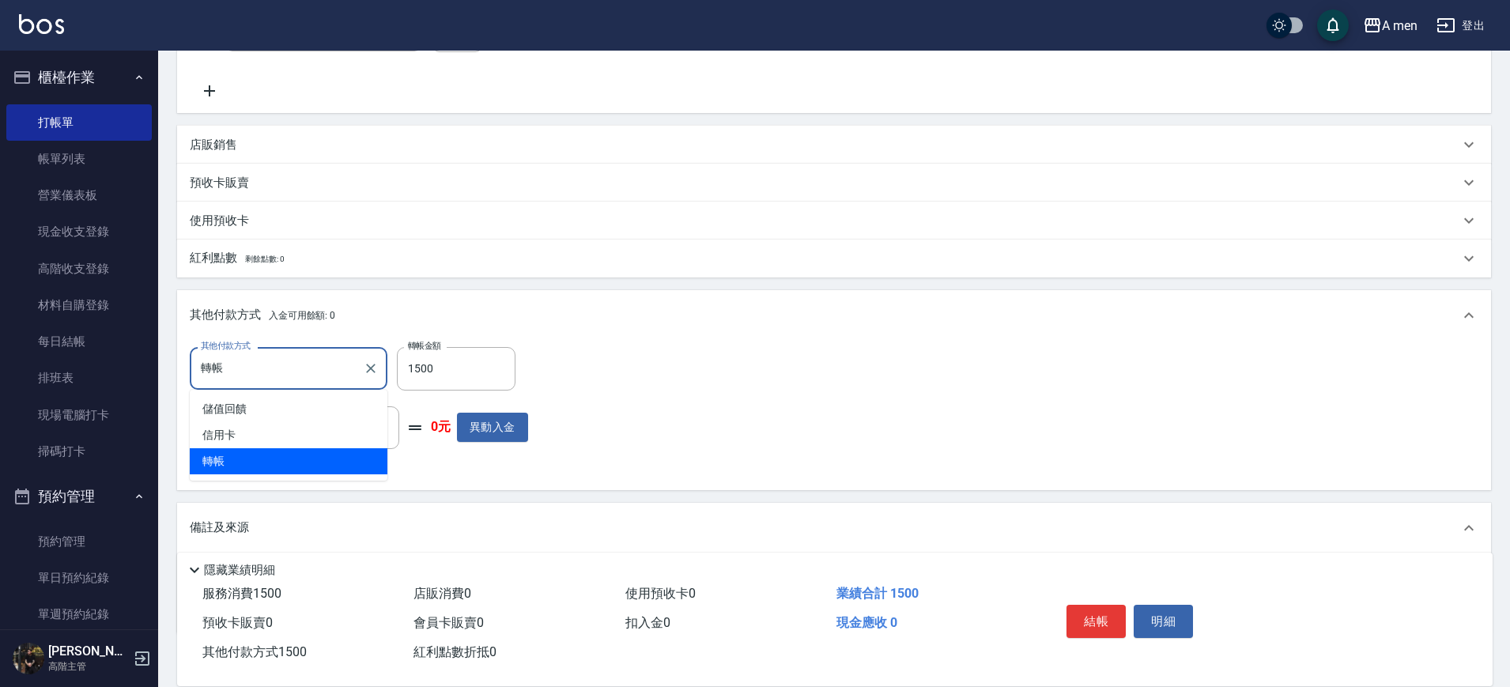
click at [235, 452] on span "轉帳" at bounding box center [289, 461] width 198 height 26
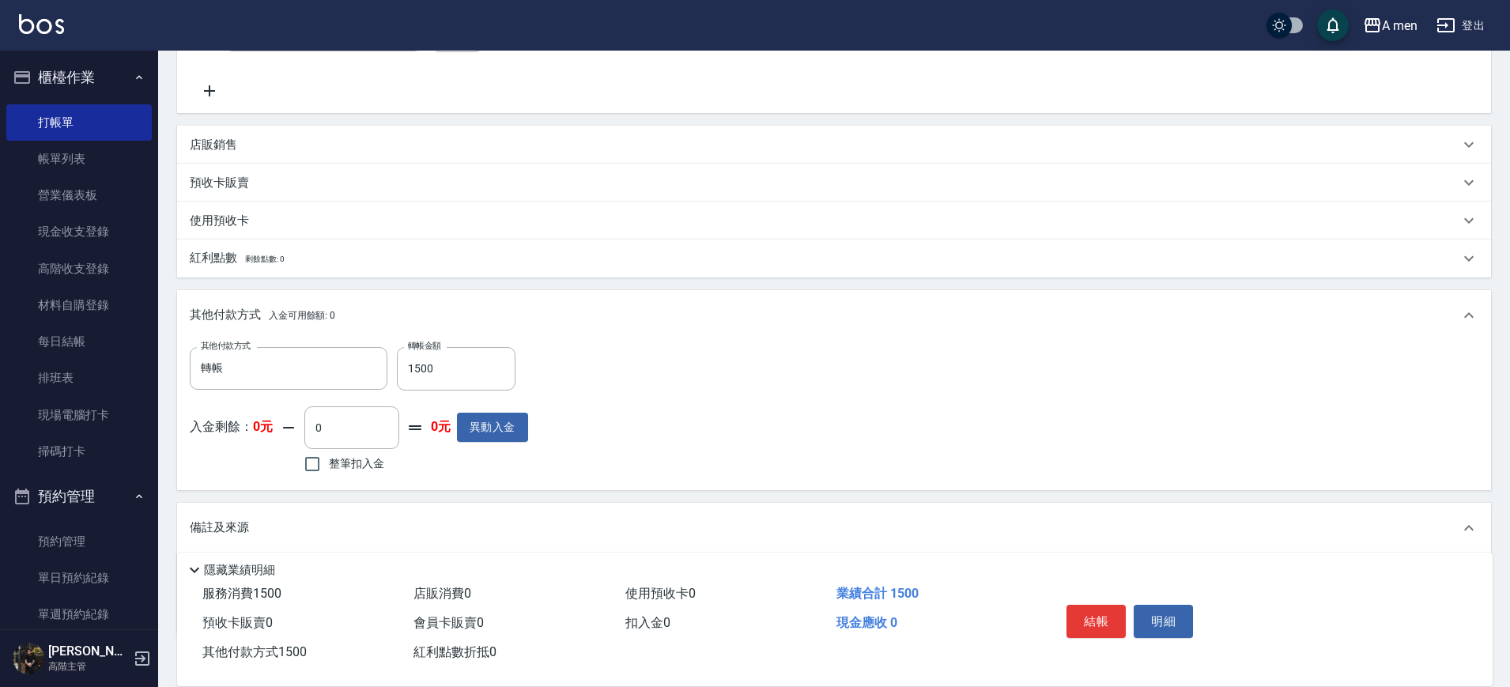
click at [647, 410] on div "其他付款方式 轉帳 其他付款方式 轉帳金額 1500 轉帳金額 入金剩餘： 0元 0 ​ 整筆扣入金 0元 異動入金" at bounding box center [834, 412] width 1288 height 130
click at [1087, 628] on button "結帳" at bounding box center [1095, 621] width 59 height 33
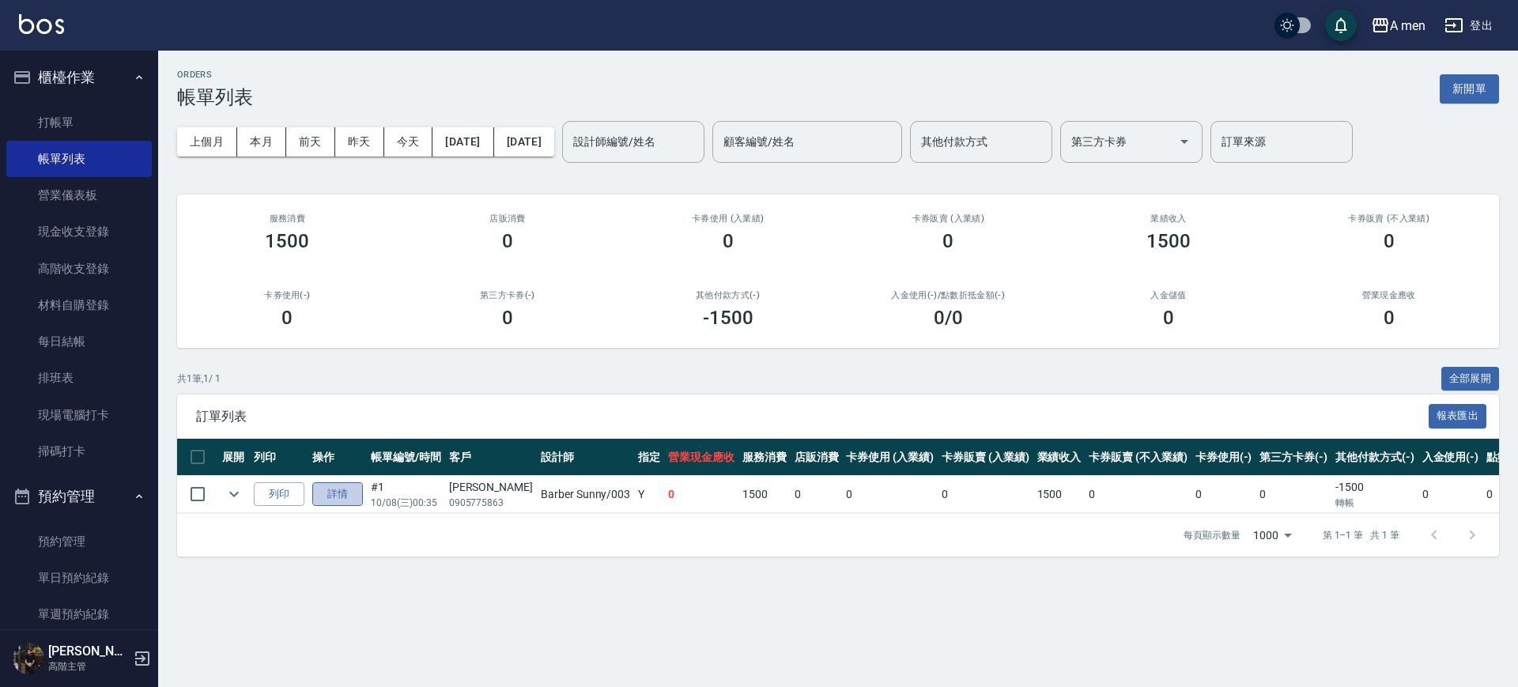
click at [329, 493] on link "詳情" at bounding box center [337, 494] width 51 height 25
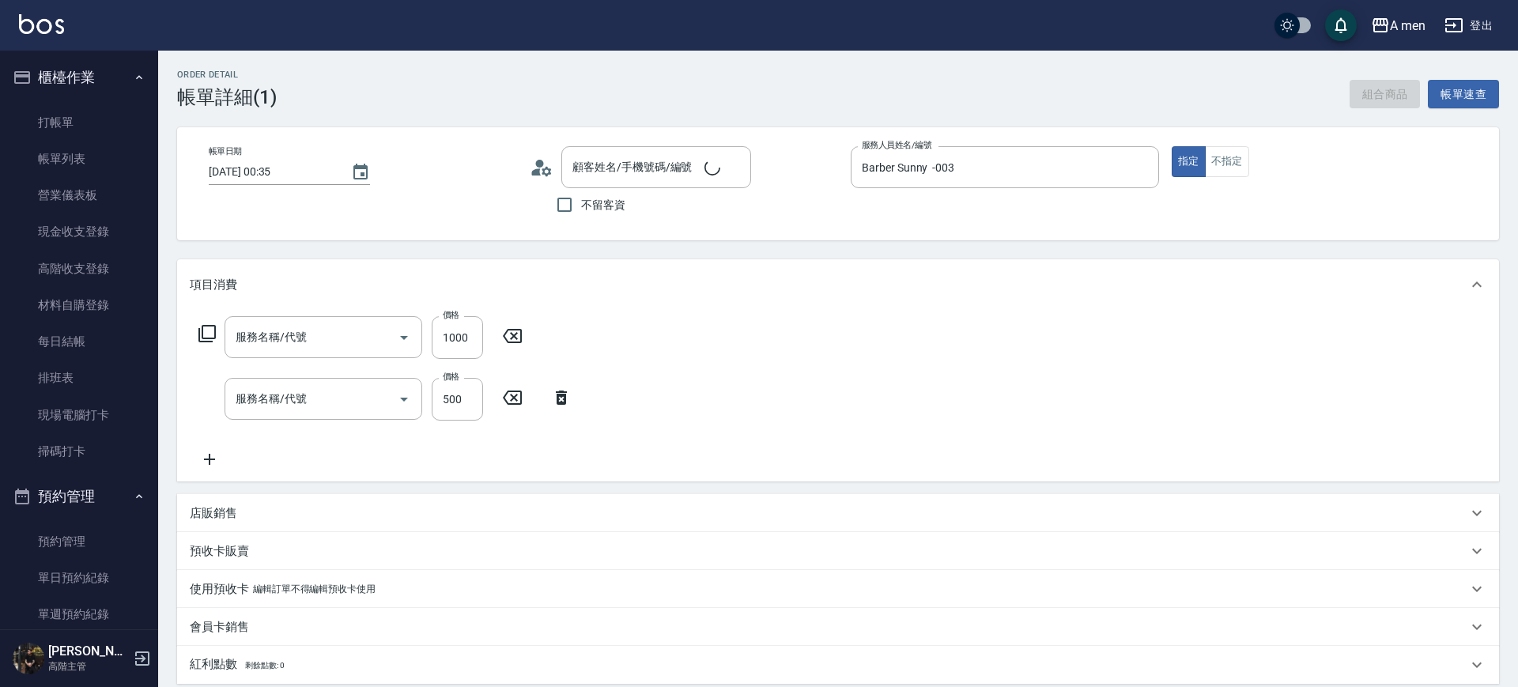
type input "Barber Sunny -003"
type input "男士燙髮(B01)"
type input "男士理髮(A01)"
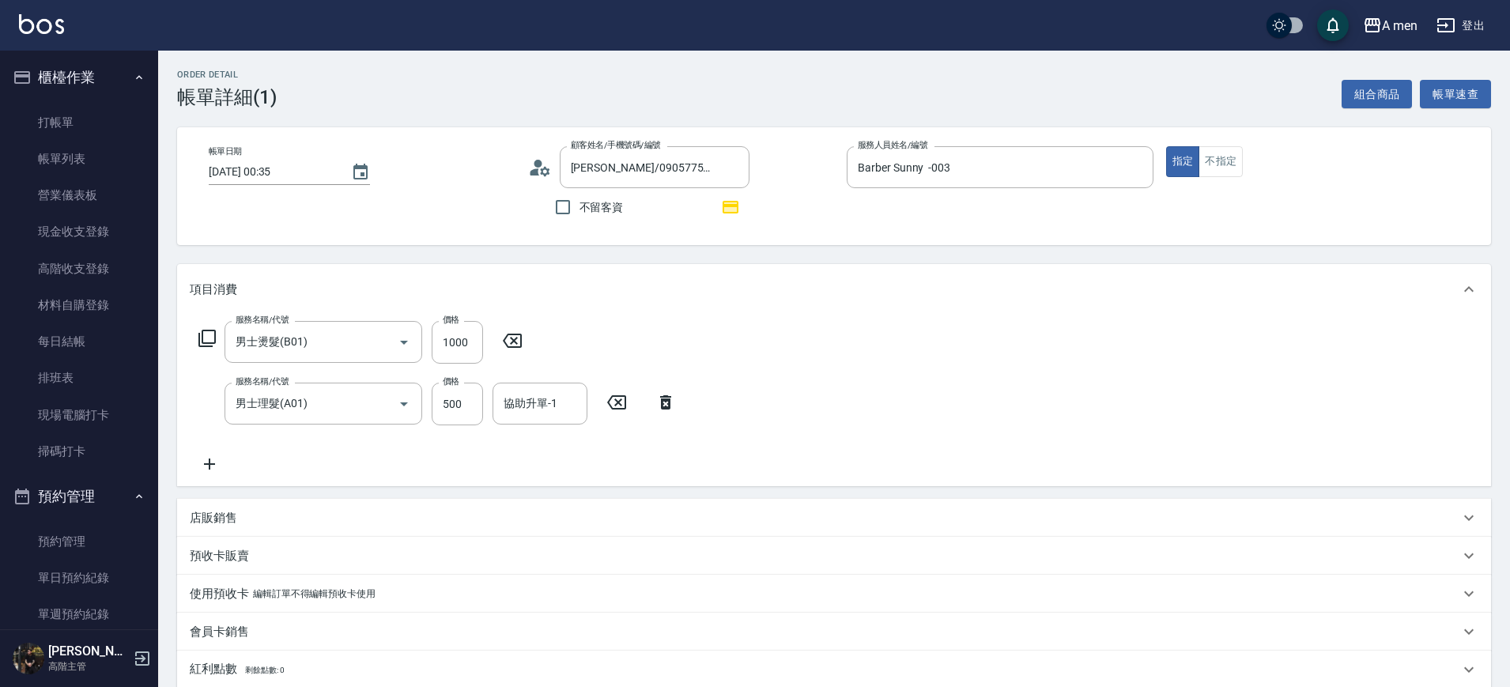
type input "[PERSON_NAME]/0905775863/null"
click at [297, 166] on input "[DATE] 00:35" at bounding box center [272, 172] width 126 height 26
click at [360, 172] on icon "Choose date, selected date is 2025-10-08" at bounding box center [360, 172] width 14 height 16
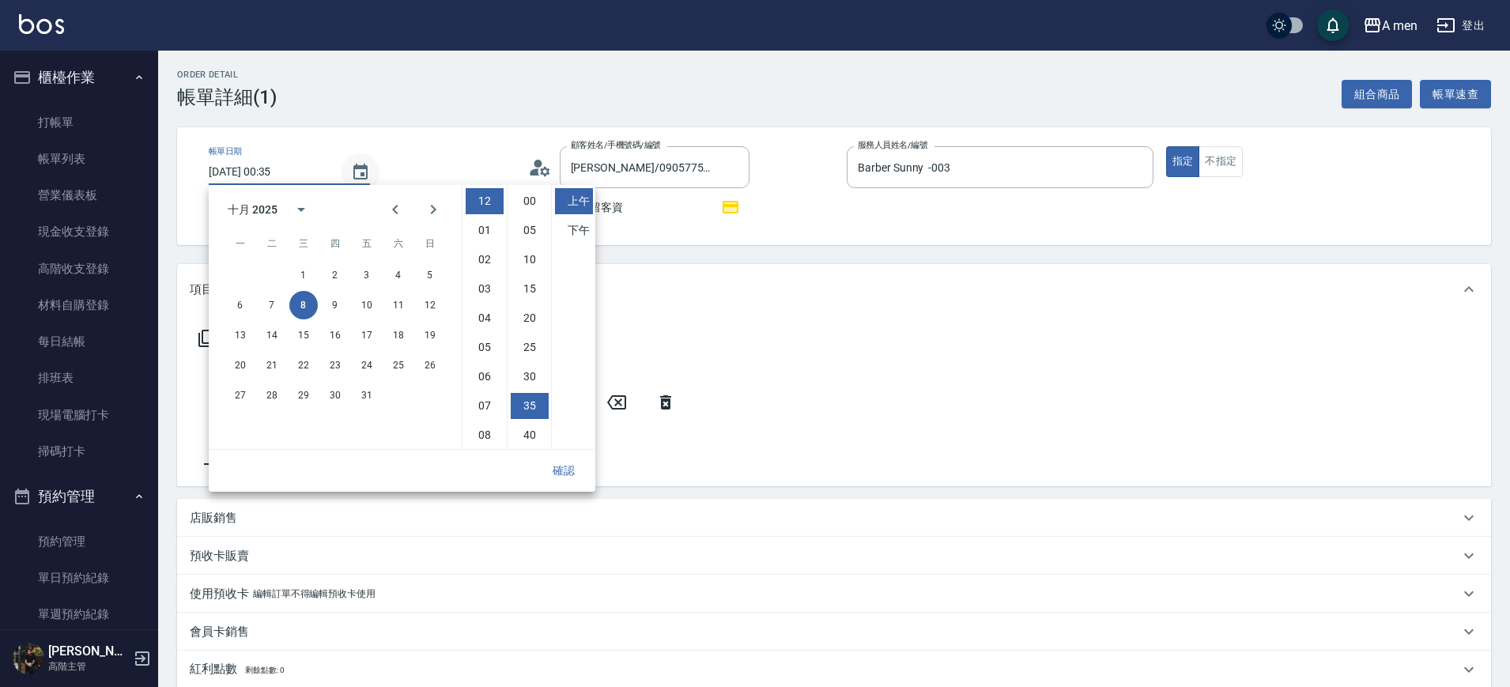
scroll to position [89, 0]
click at [272, 300] on button "7" at bounding box center [272, 305] width 28 height 28
drag, startPoint x: 499, startPoint y: 339, endPoint x: 500, endPoint y: 353, distance: 13.5
click at [500, 353] on ul "12 01 02 03 04 05 06 07 08 09 10 11" at bounding box center [484, 317] width 44 height 264
click at [483, 375] on li "09" at bounding box center [485, 376] width 38 height 26
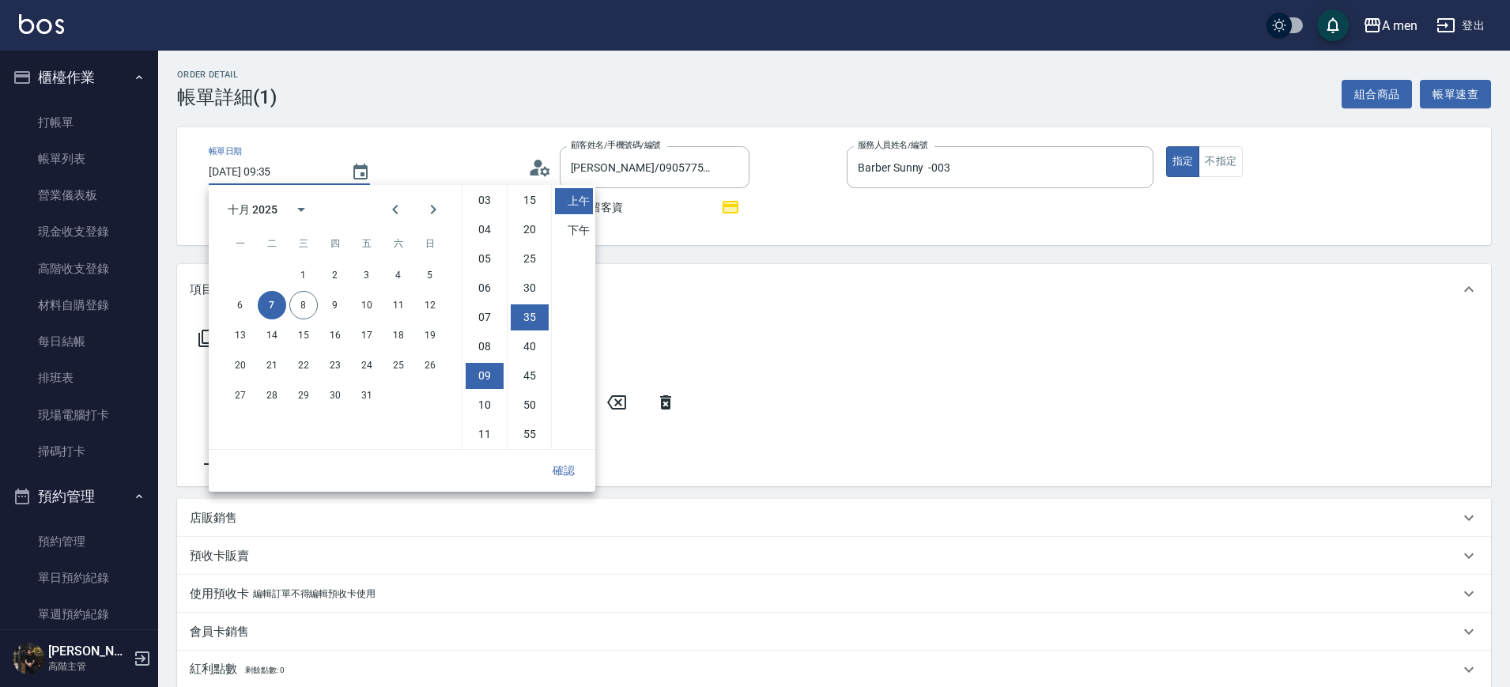
scroll to position [0, 0]
click at [578, 228] on li "下午" at bounding box center [574, 230] width 38 height 26
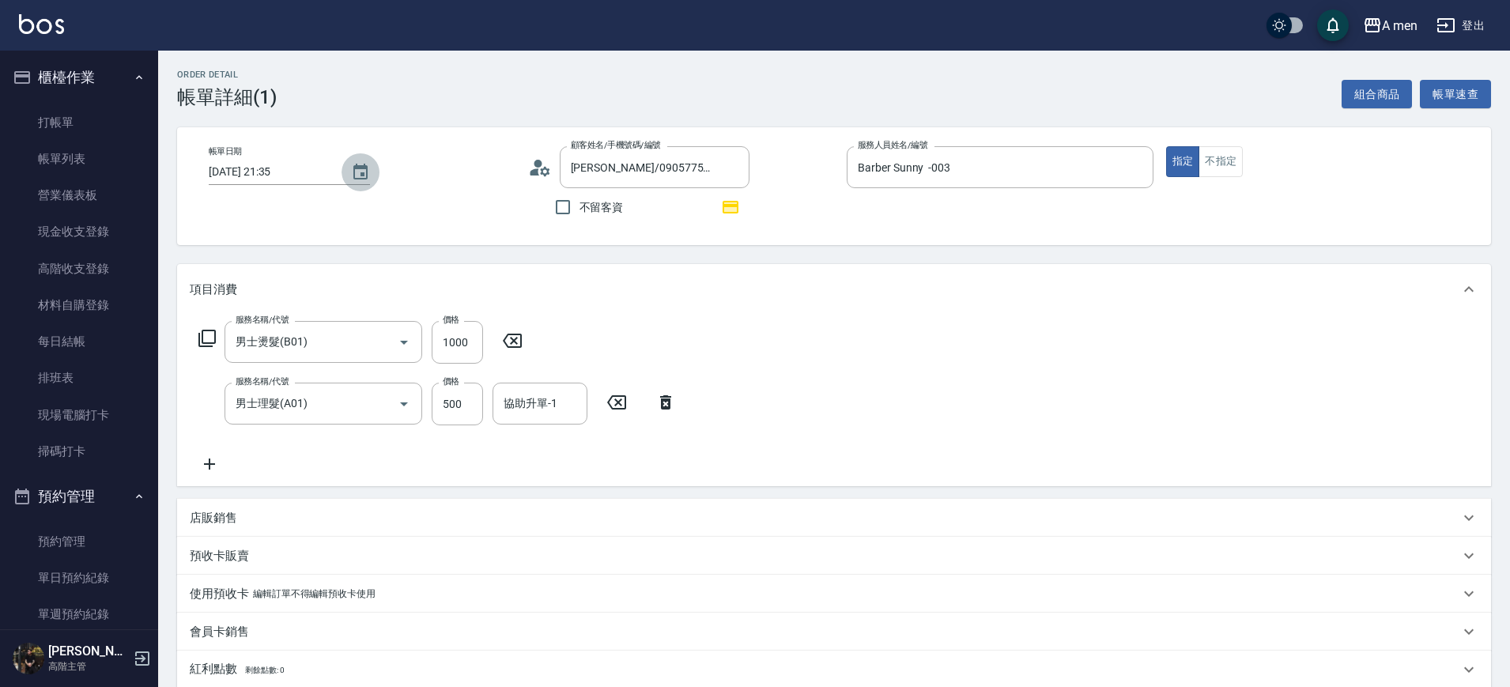
click at [357, 168] on icon "Choose date, selected date is 2025-10-07" at bounding box center [360, 172] width 14 height 16
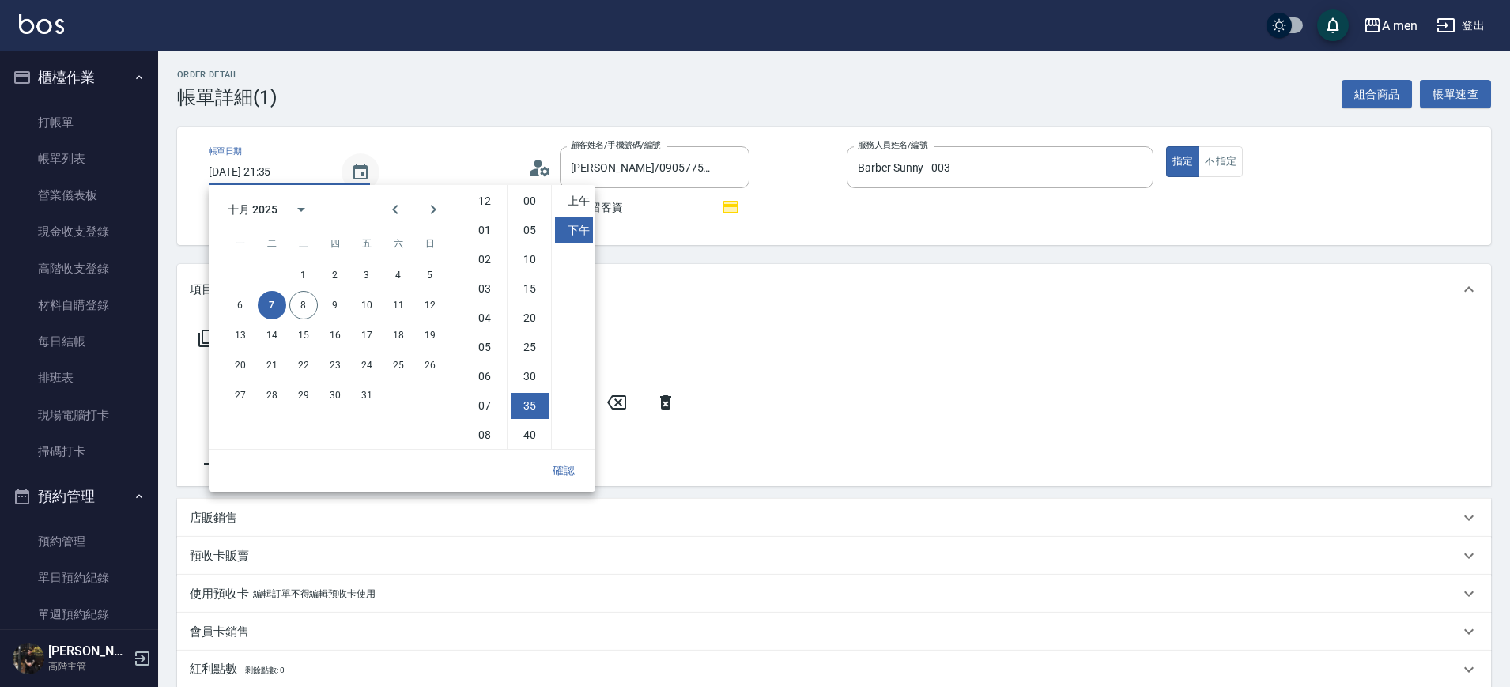
scroll to position [89, 0]
click at [482, 419] on ul "12 01 02 03 04 05 06 07 08 09 10 11" at bounding box center [484, 317] width 44 height 264
click at [486, 406] on li "10" at bounding box center [485, 405] width 38 height 26
type input "[DATE] 22:35"
click at [562, 475] on button "確認" at bounding box center [563, 470] width 51 height 29
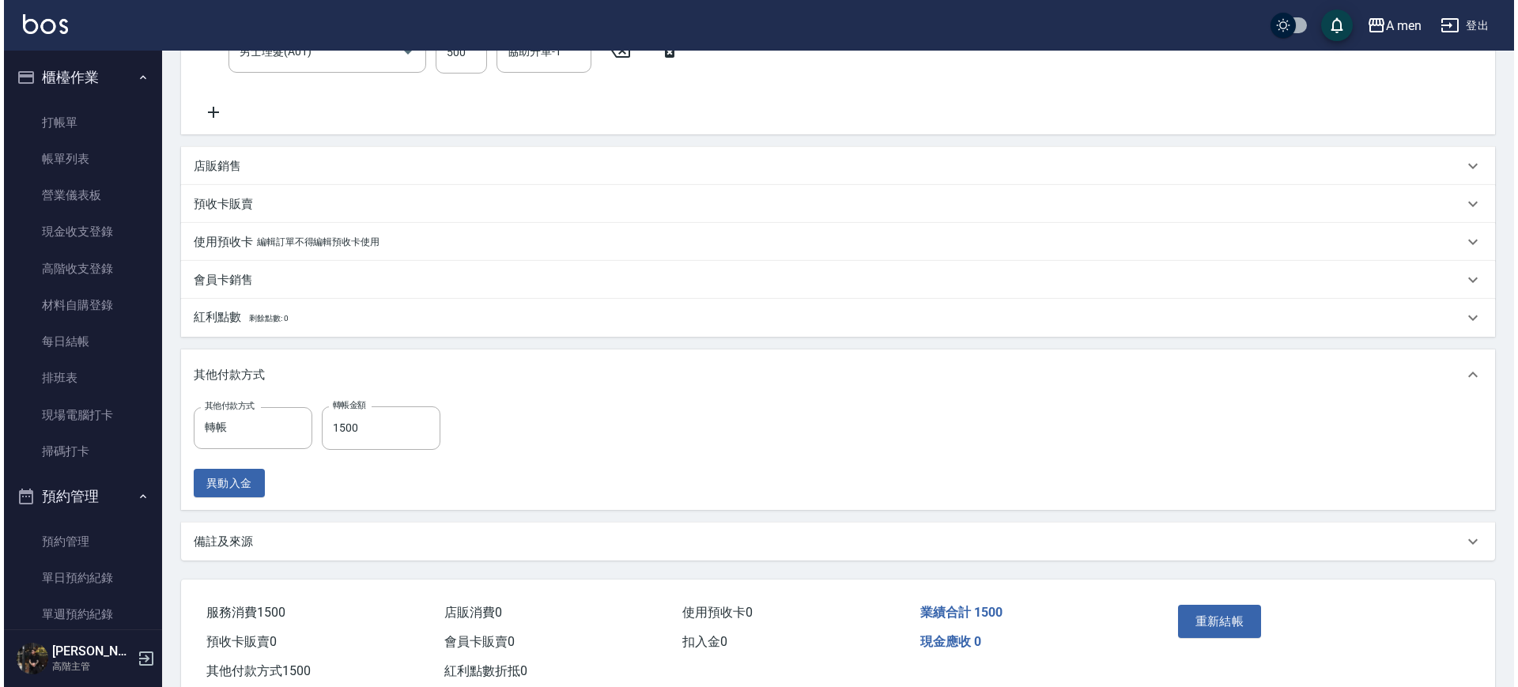
scroll to position [396, 0]
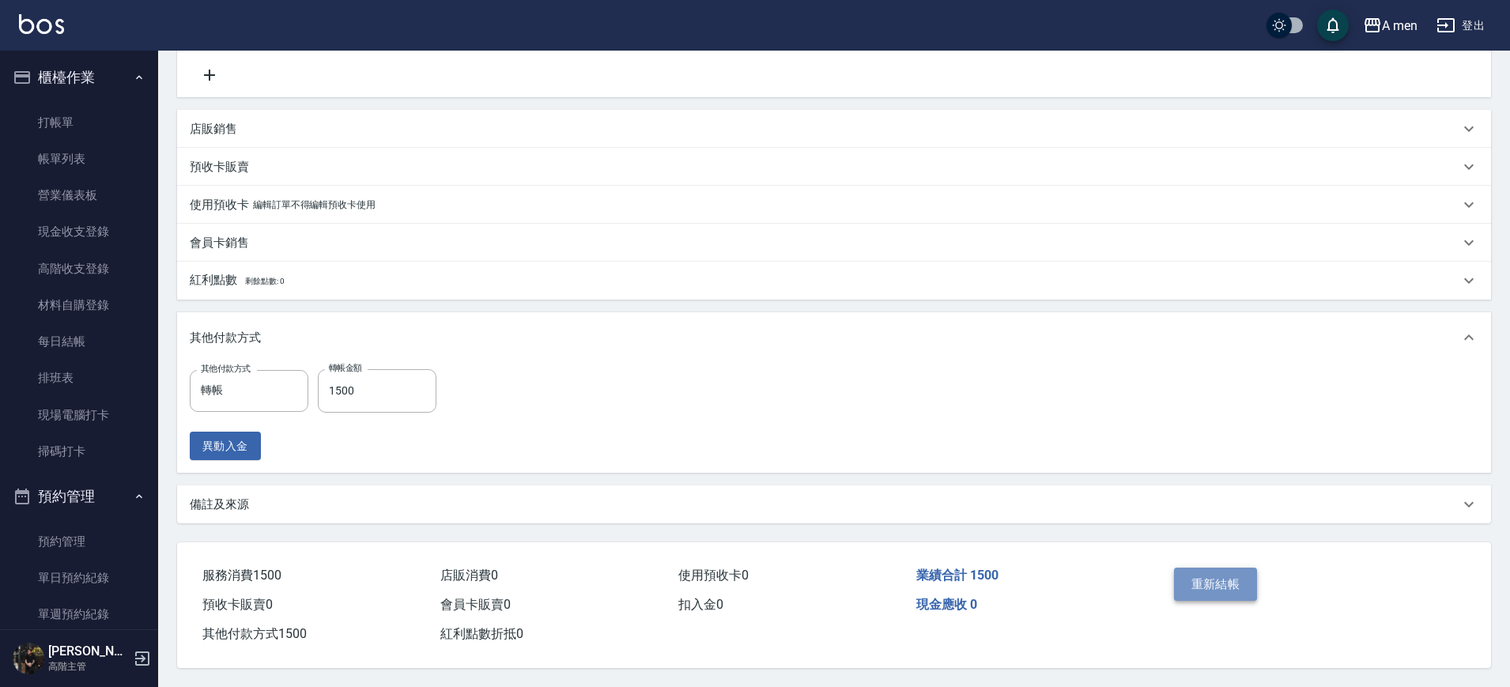
click at [1240, 572] on button "重新結帳" at bounding box center [1216, 584] width 84 height 33
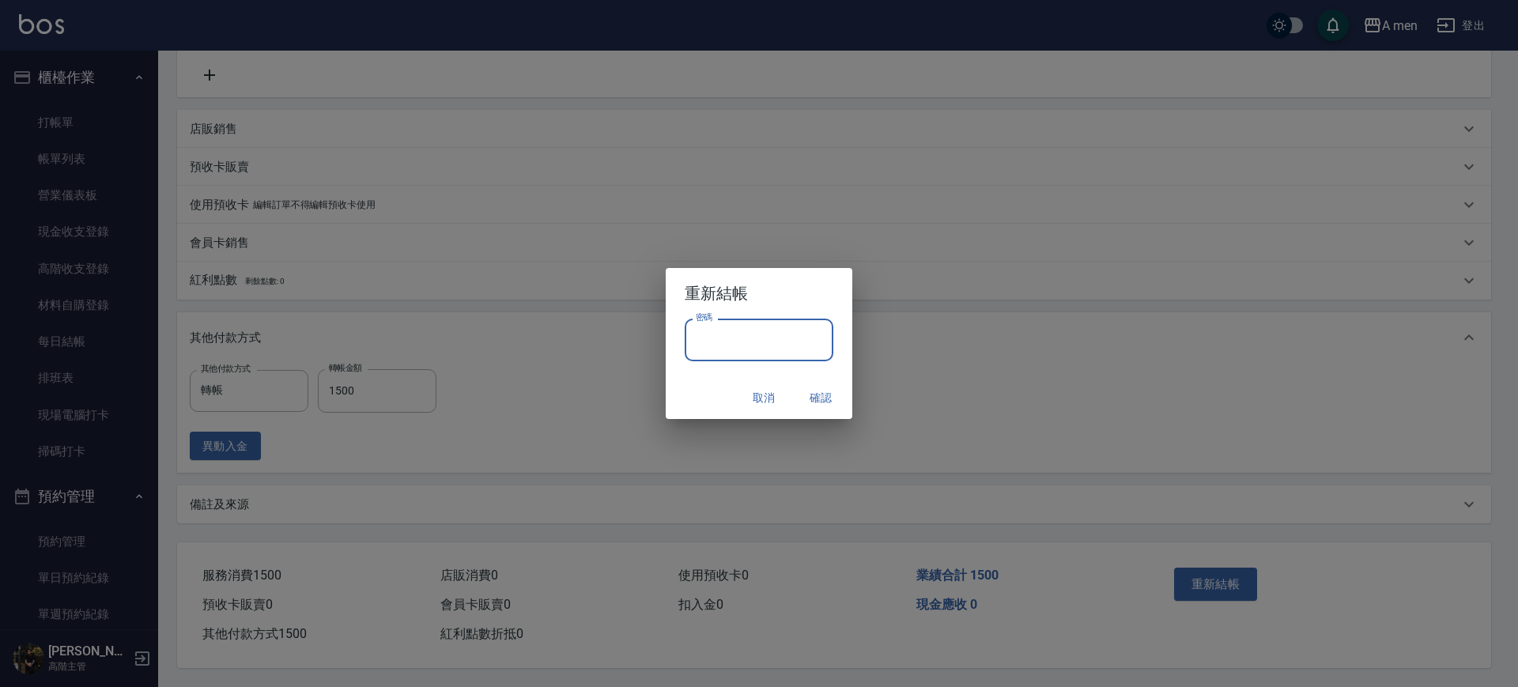
click at [802, 341] on input "密碼" at bounding box center [759, 340] width 149 height 43
type input "*"
type input "**********"
click at [818, 402] on button "確認" at bounding box center [820, 397] width 51 height 29
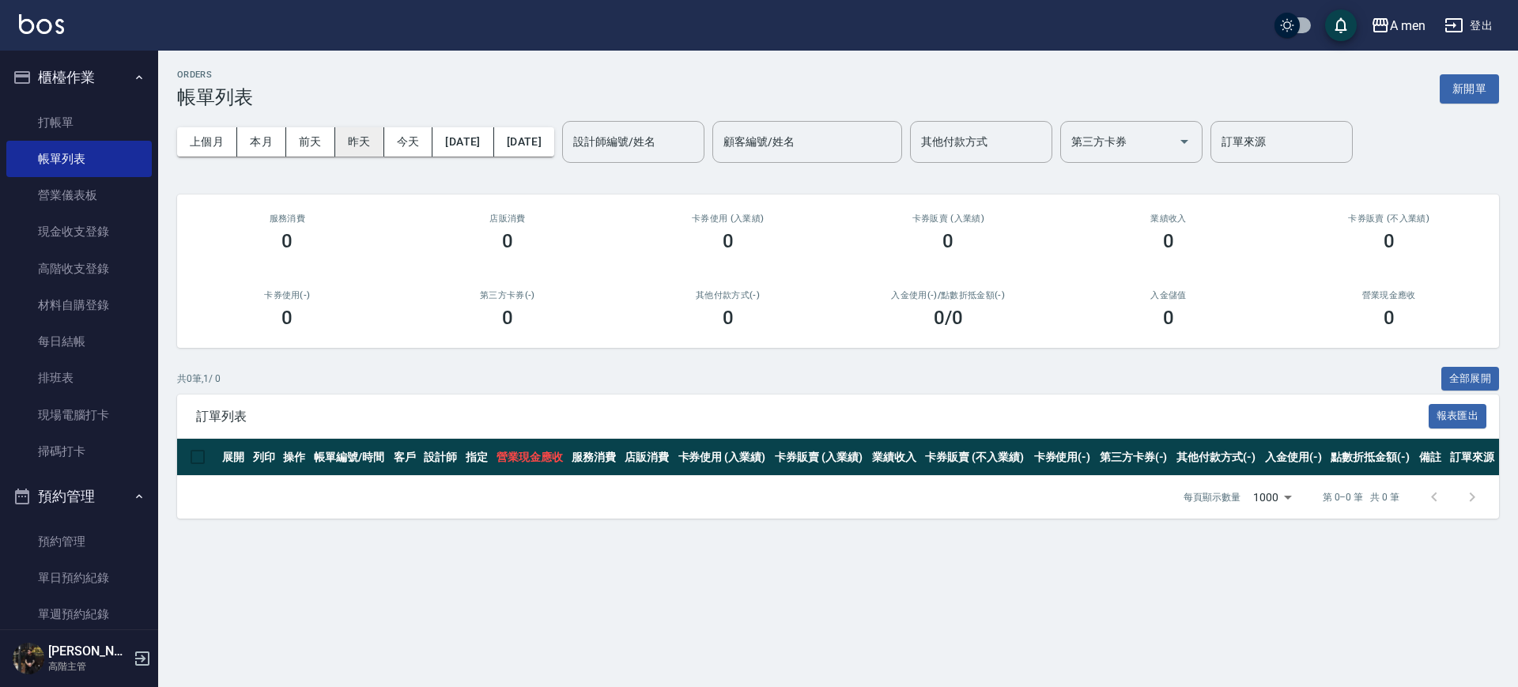
click at [348, 141] on button "昨天" at bounding box center [359, 141] width 49 height 29
